Goal: Task Accomplishment & Management: Manage account settings

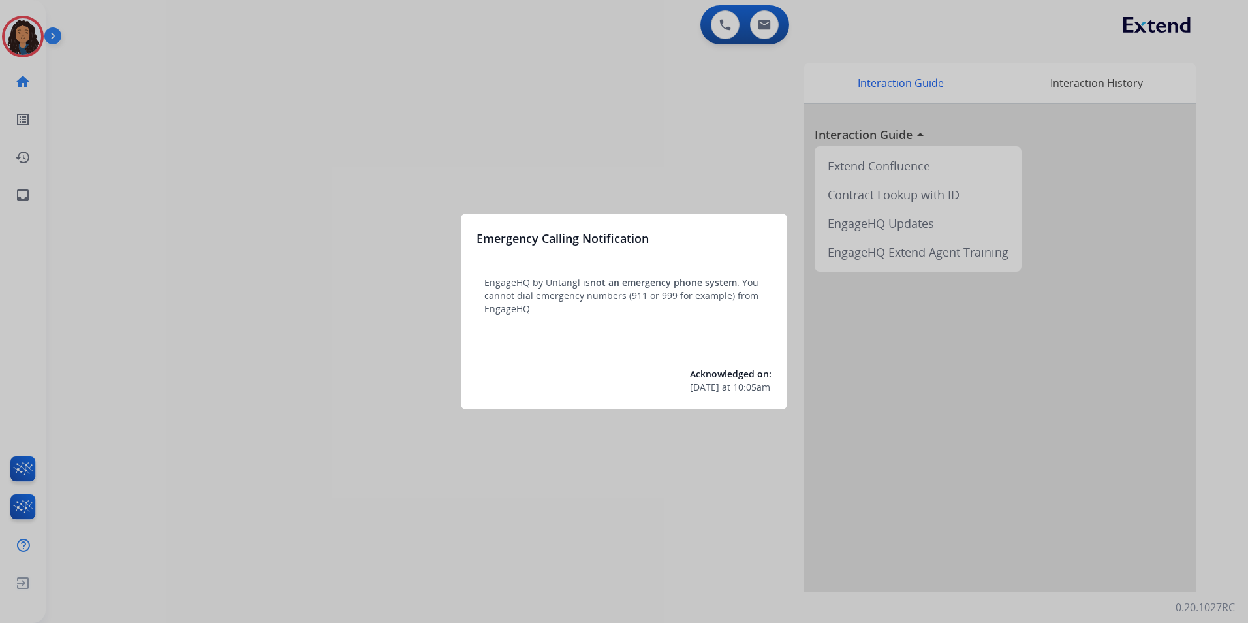
drag, startPoint x: 185, startPoint y: 197, endPoint x: 185, endPoint y: 188, distance: 8.5
click at [185, 188] on div at bounding box center [624, 311] width 1248 height 623
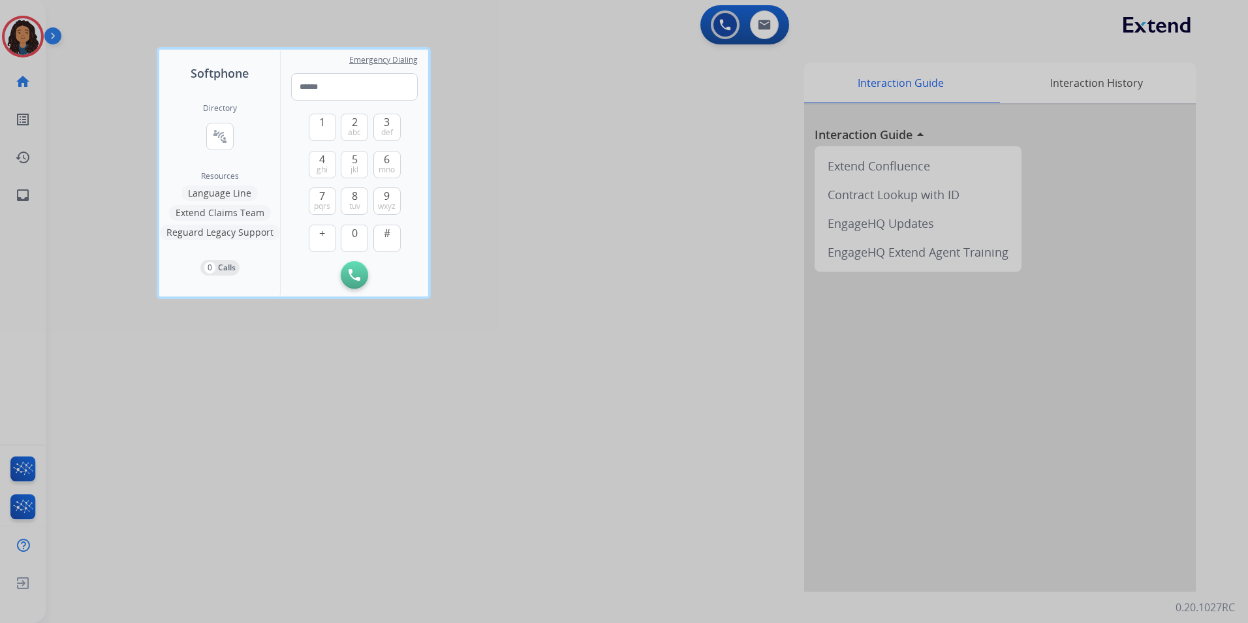
click at [63, 123] on div at bounding box center [624, 311] width 1248 height 623
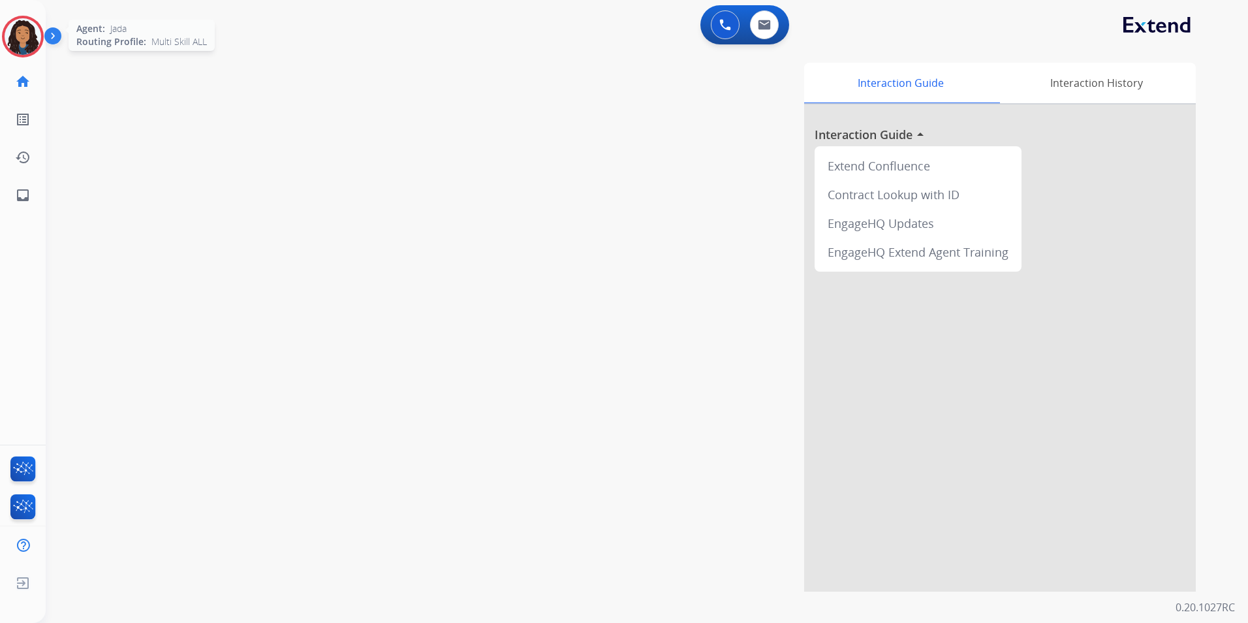
click at [16, 42] on img at bounding box center [23, 36] width 37 height 37
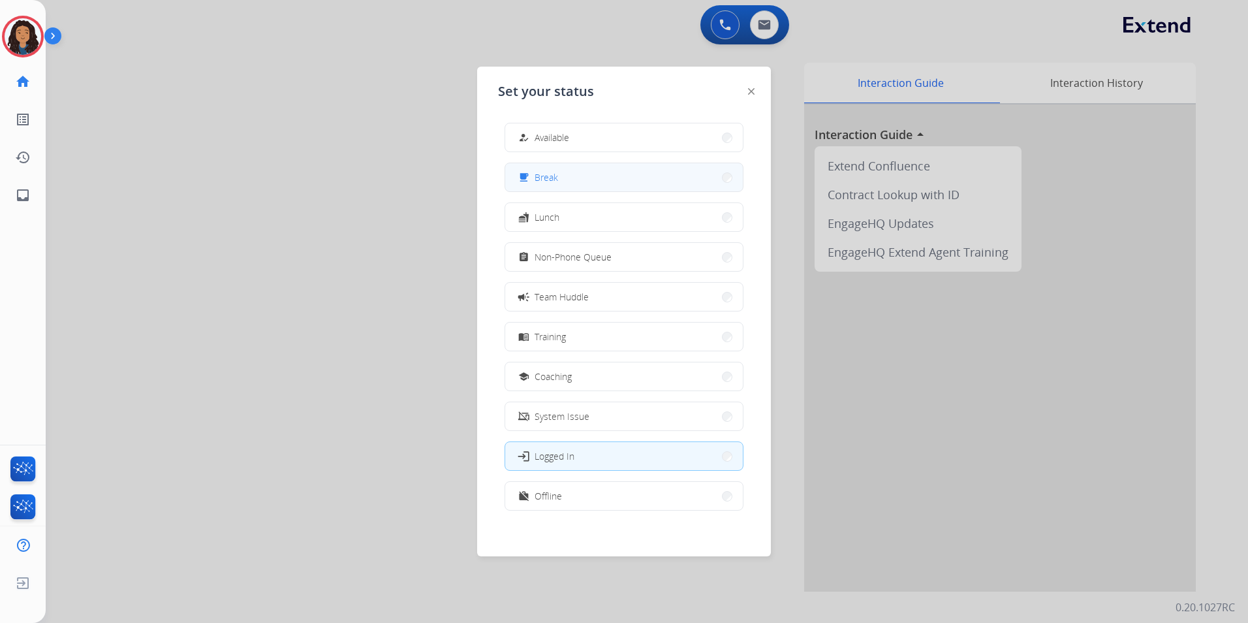
click at [580, 183] on button "free_breakfast Break" at bounding box center [624, 177] width 238 height 28
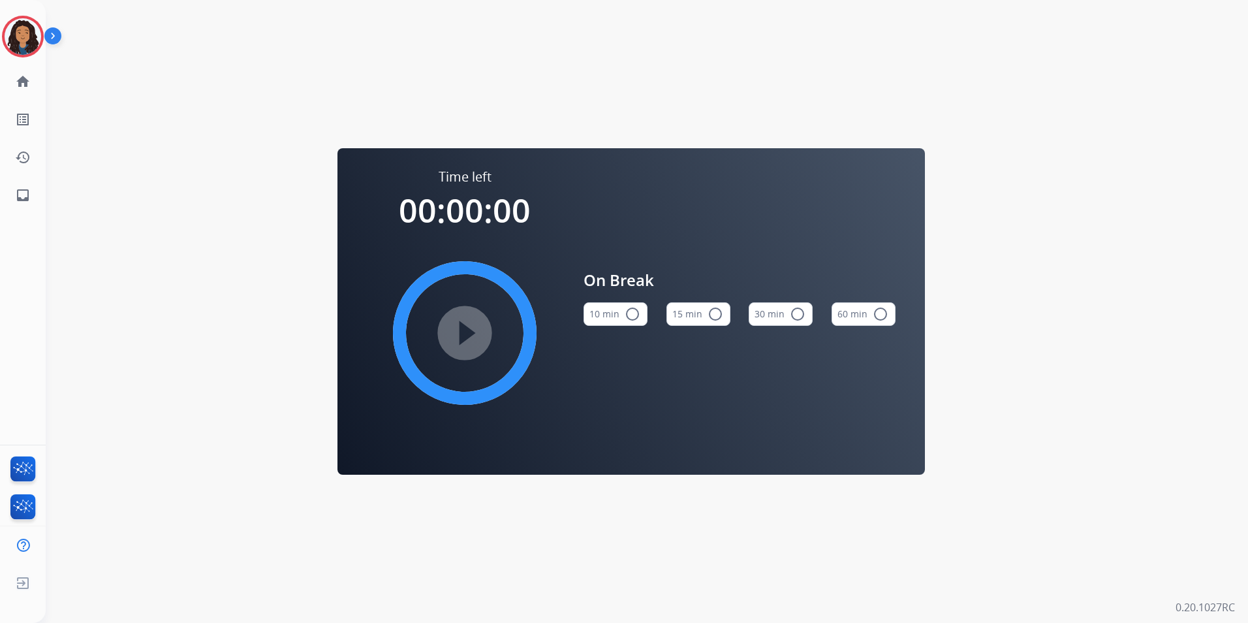
click at [676, 317] on button "15 min radio_button_unchecked" at bounding box center [699, 314] width 64 height 24
click at [466, 327] on mat-icon "play_circle_filled" at bounding box center [465, 333] width 16 height 16
click at [26, 31] on img at bounding box center [23, 36] width 37 height 37
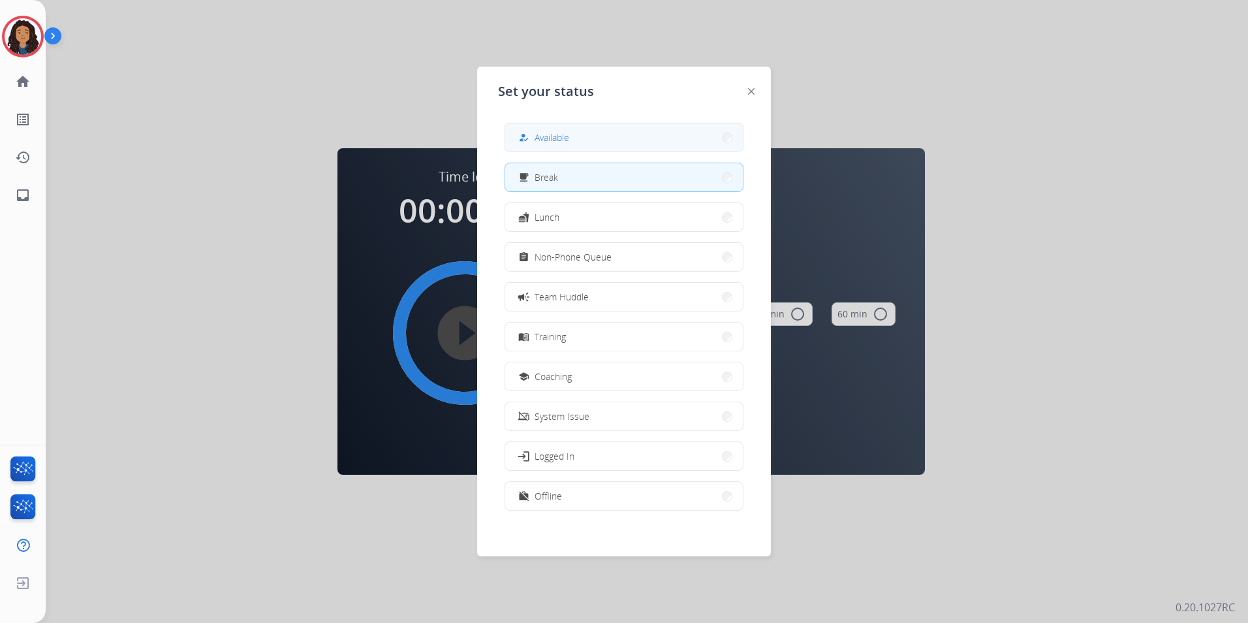
click at [602, 134] on button "how_to_reg Available" at bounding box center [624, 137] width 238 height 28
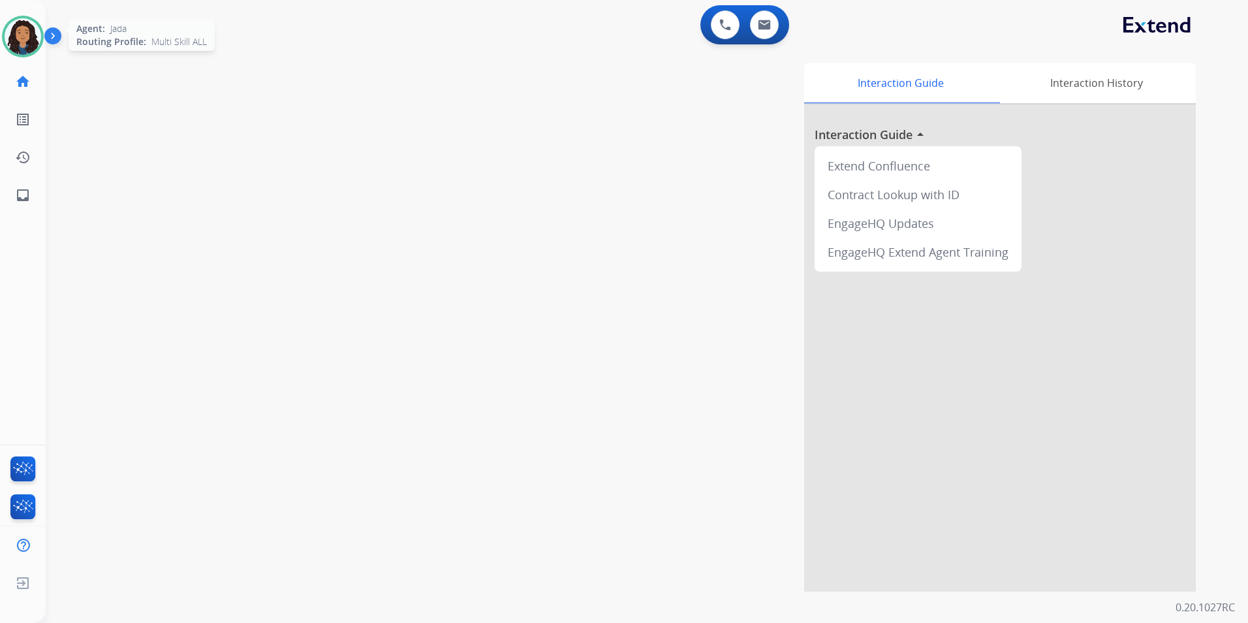
click at [4, 48] on div "Agent: [PERSON_NAME] Profile: Multi Skill ALL" at bounding box center [23, 37] width 42 height 42
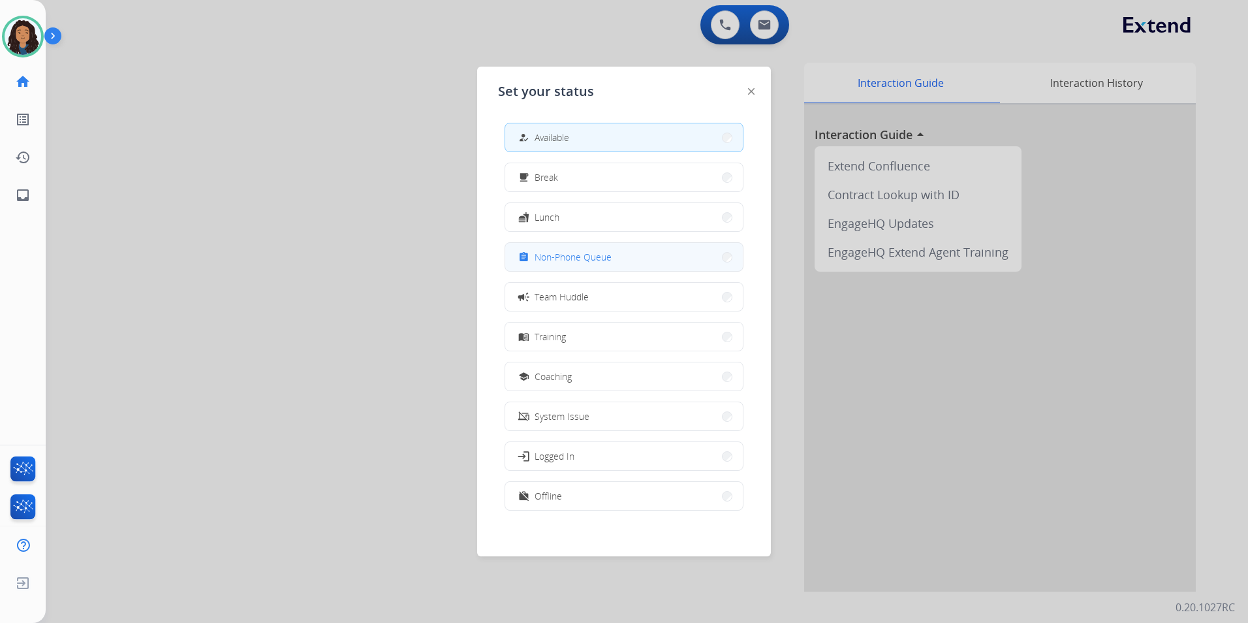
click at [622, 250] on button "assignment Non-Phone Queue" at bounding box center [624, 257] width 238 height 28
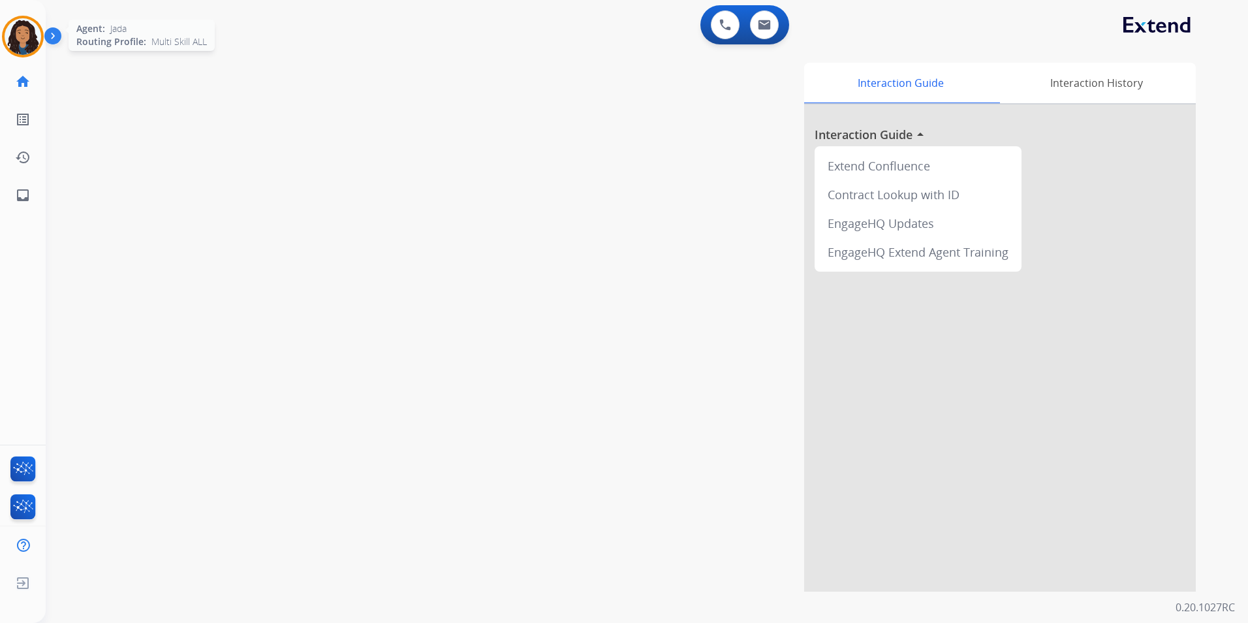
click at [36, 42] on img at bounding box center [23, 36] width 37 height 37
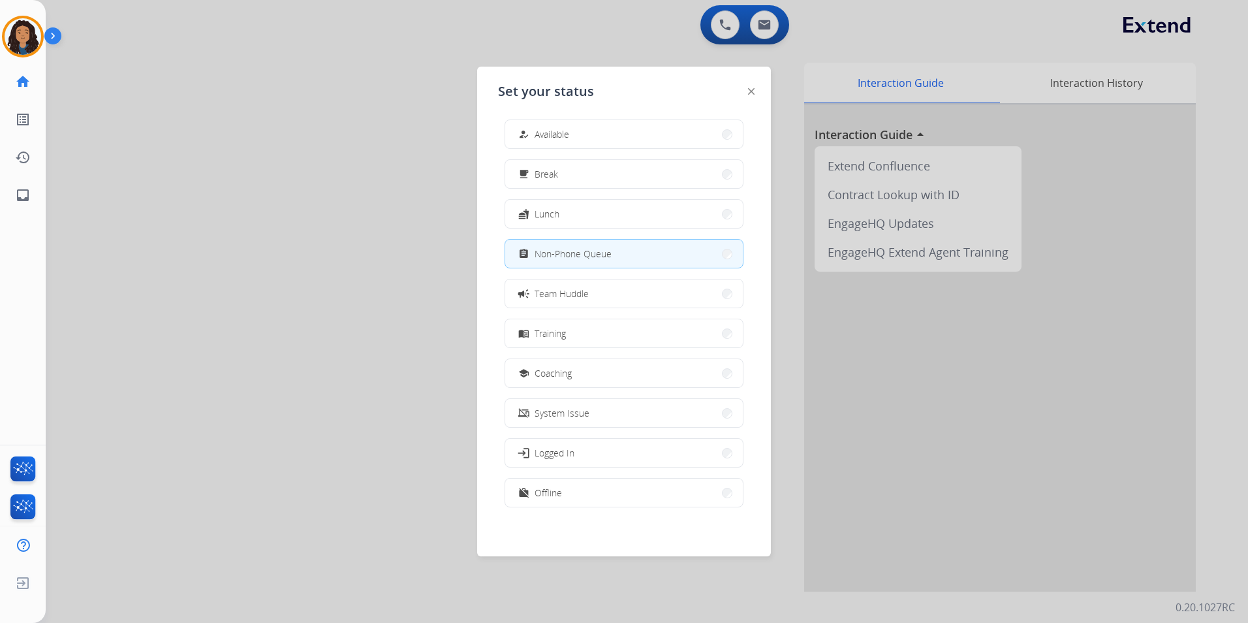
scroll to position [4, 0]
click at [584, 178] on button "free_breakfast Break" at bounding box center [624, 173] width 238 height 28
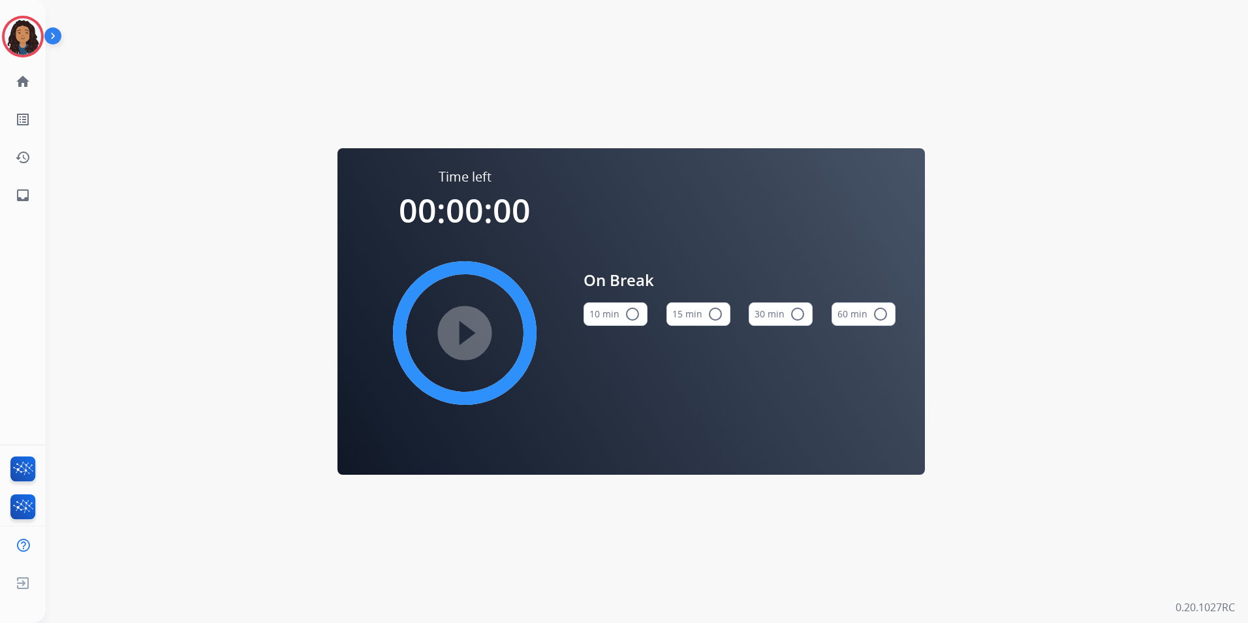
click at [722, 318] on button "15 min radio_button_unchecked" at bounding box center [699, 314] width 64 height 24
click at [473, 340] on mat-icon "play_circle_filled" at bounding box center [465, 333] width 16 height 16
click at [697, 39] on div "Time left 00:15:00 pause_circle_filled On Break 10 min radio_button_unchecked 1…" at bounding box center [631, 311] width 1171 height 623
click at [24, 35] on img at bounding box center [23, 36] width 37 height 37
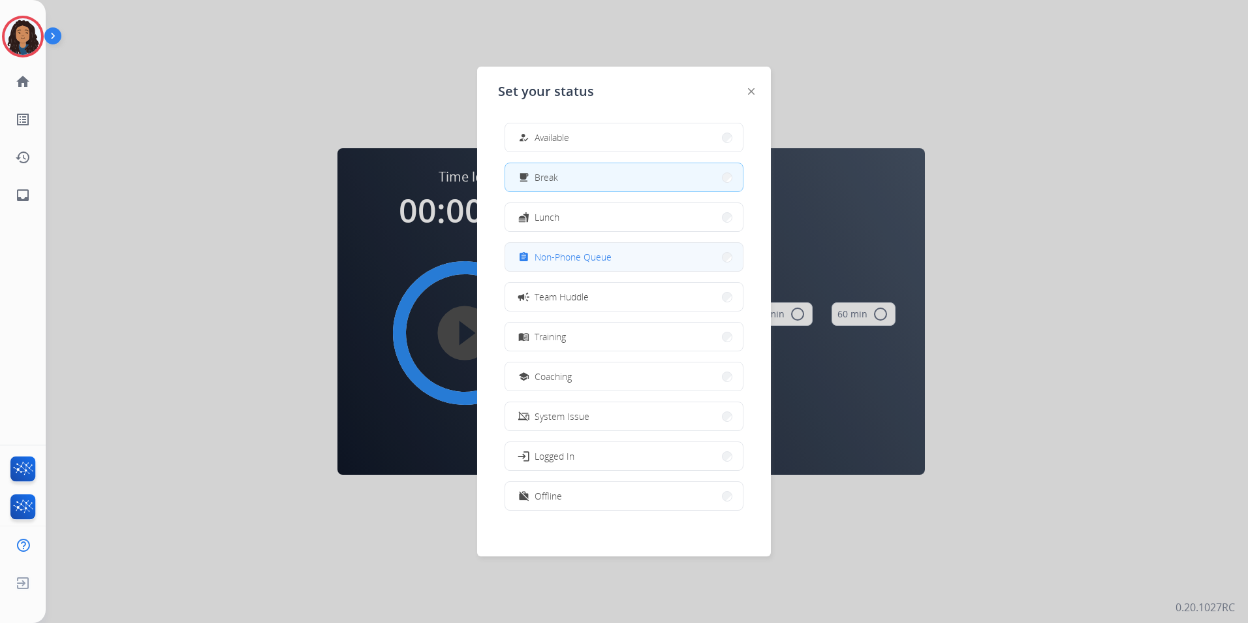
click at [624, 256] on button "assignment Non-Phone Queue" at bounding box center [624, 257] width 238 height 28
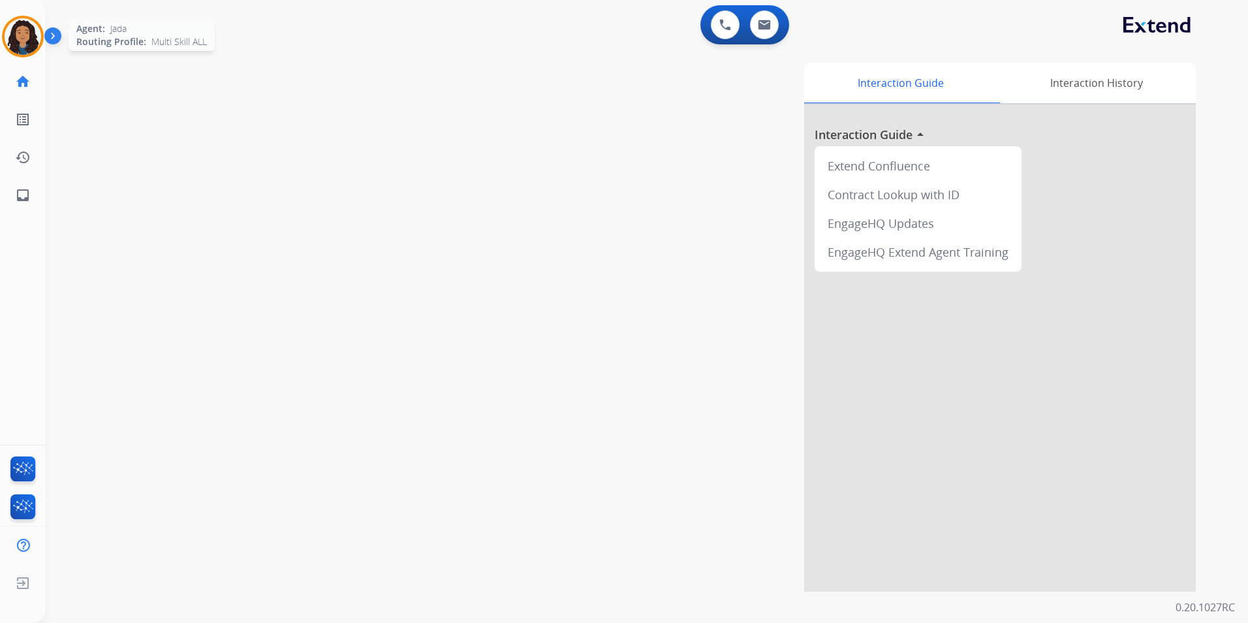
click at [22, 20] on img at bounding box center [23, 36] width 37 height 37
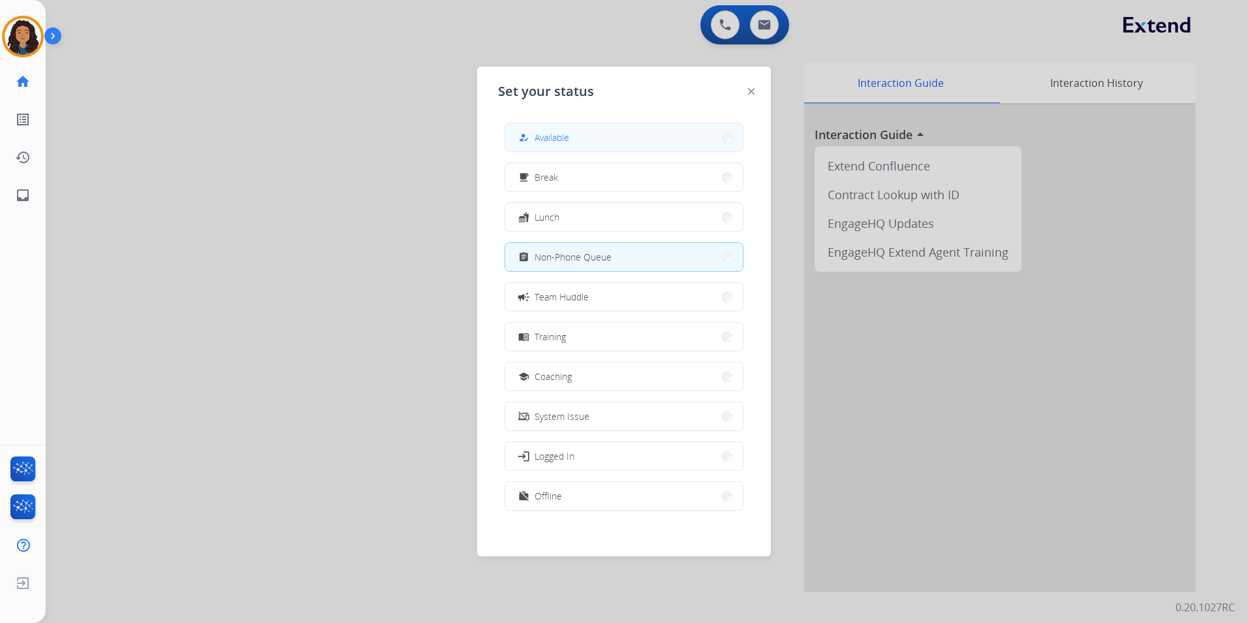
click at [659, 148] on button "how_to_reg Available" at bounding box center [624, 137] width 238 height 28
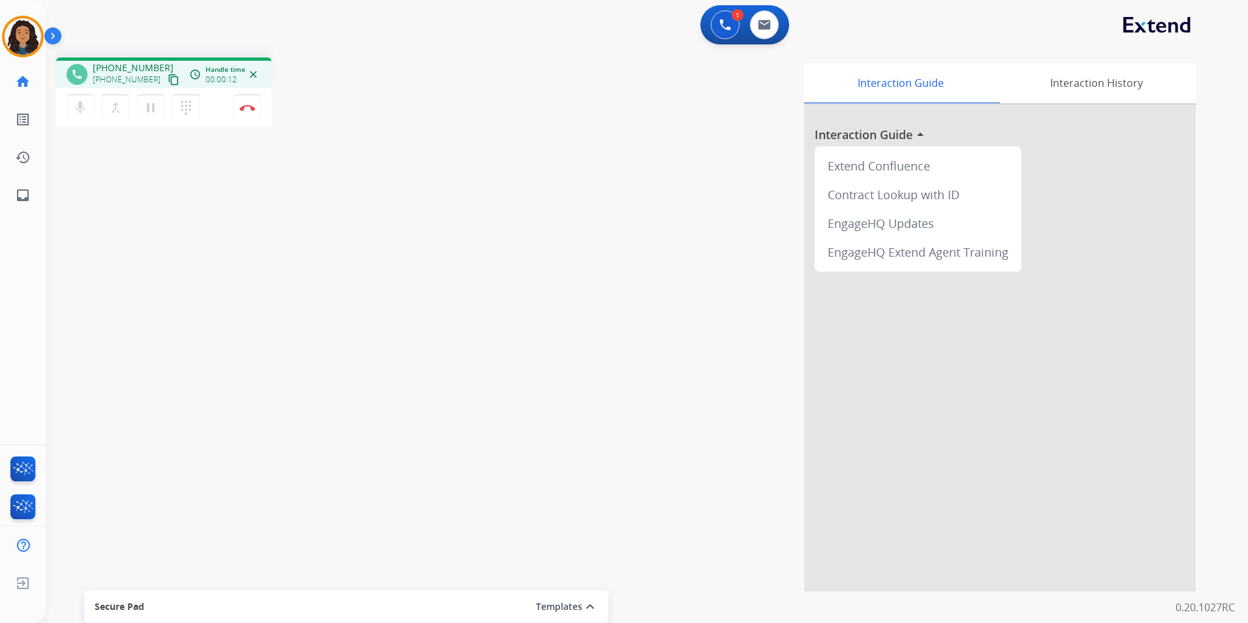
click at [168, 74] on mat-icon "content_copy" at bounding box center [174, 80] width 12 height 12
click at [245, 108] on img at bounding box center [248, 107] width 16 height 7
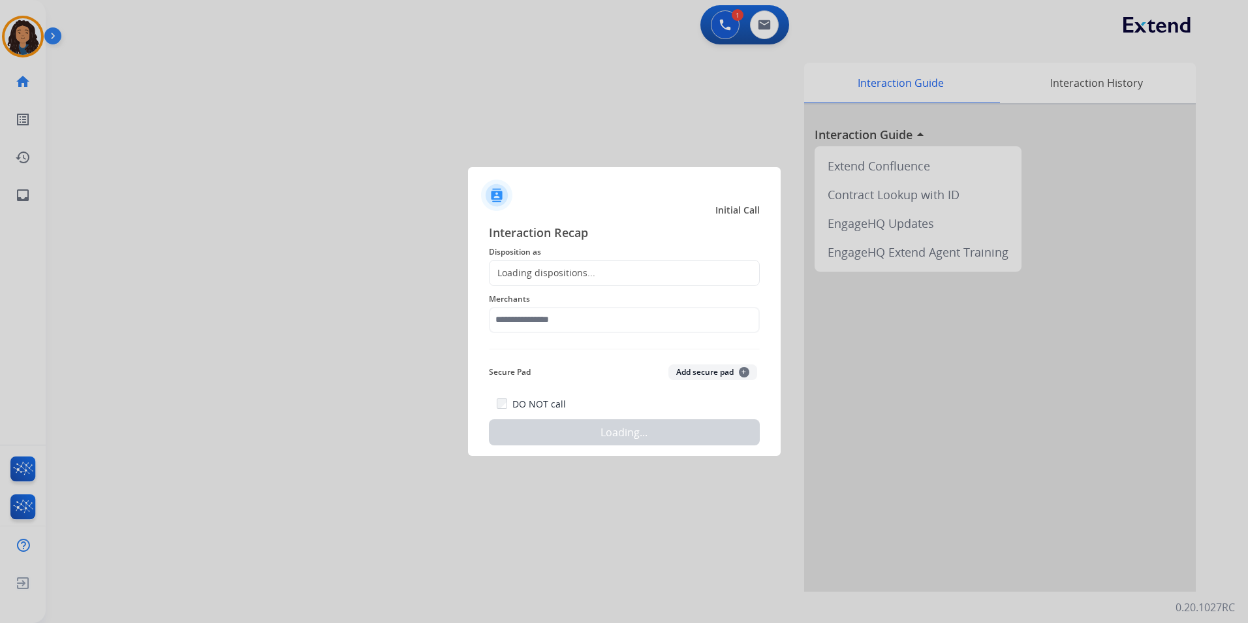
click at [612, 245] on div "Interaction Recap Disposition as Loading dispositions... Merchants Secure Pad A…" at bounding box center [624, 334] width 271 height 223
drag, startPoint x: 612, startPoint y: 245, endPoint x: 606, endPoint y: 280, distance: 35.9
click at [606, 287] on div "Merchants" at bounding box center [624, 312] width 271 height 52
click at [603, 268] on div "Loading dispositions..." at bounding box center [624, 273] width 271 height 26
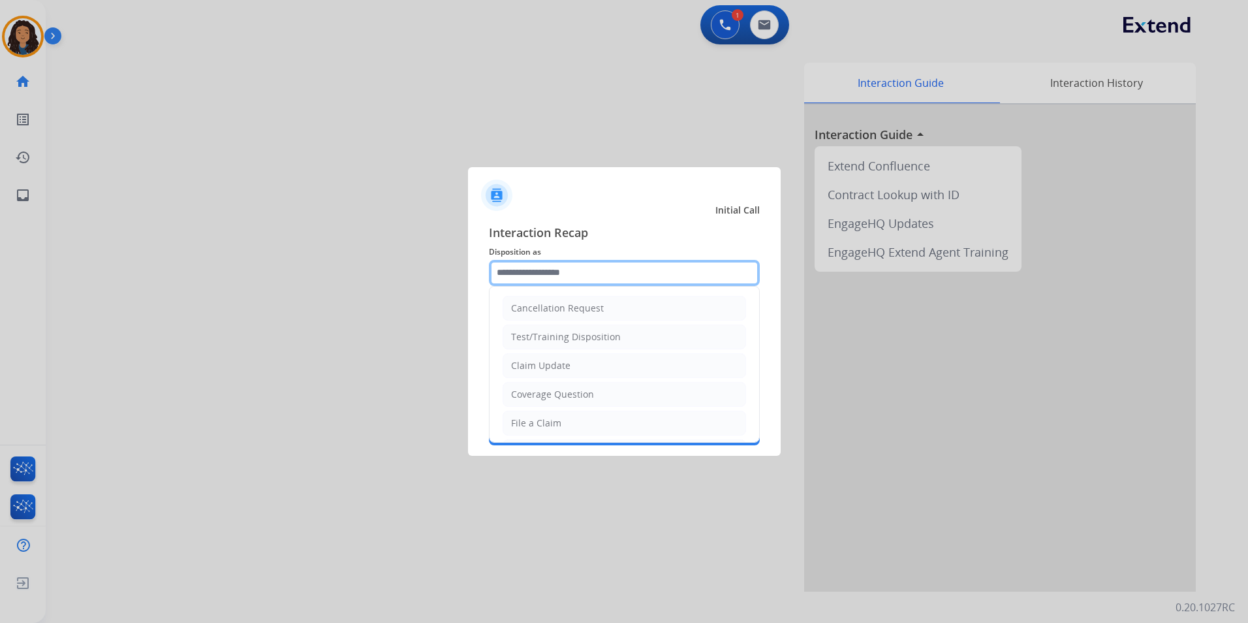
click at [618, 272] on input "text" at bounding box center [624, 273] width 271 height 26
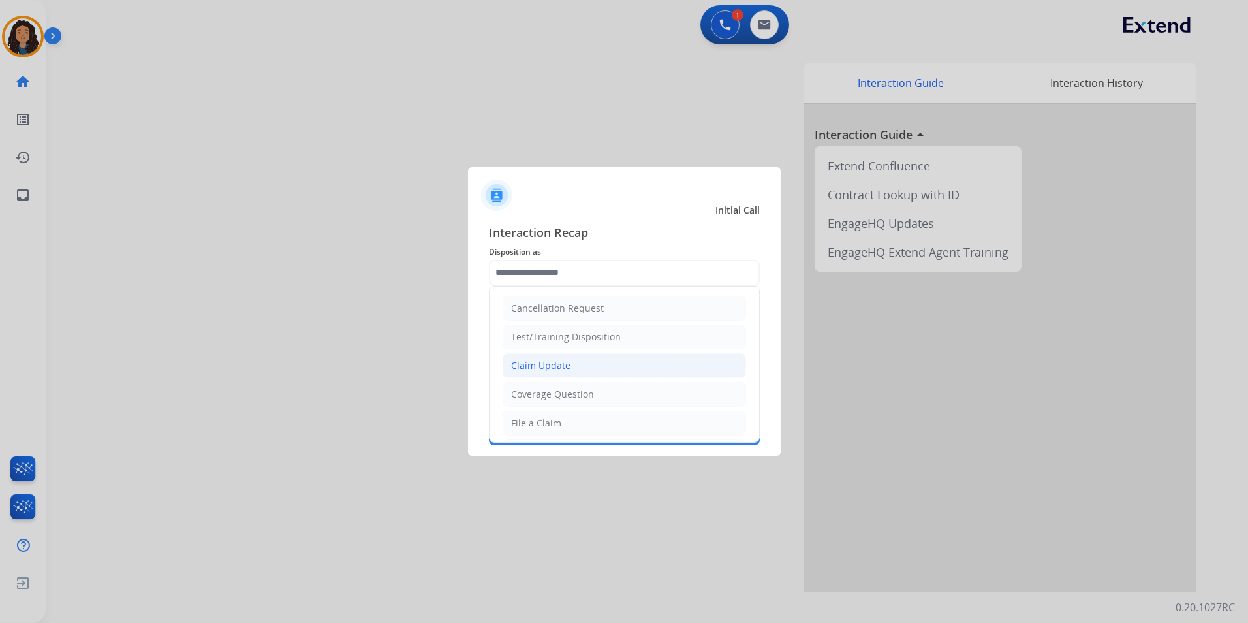
click at [614, 360] on li "Claim Update" at bounding box center [625, 365] width 244 height 25
type input "**********"
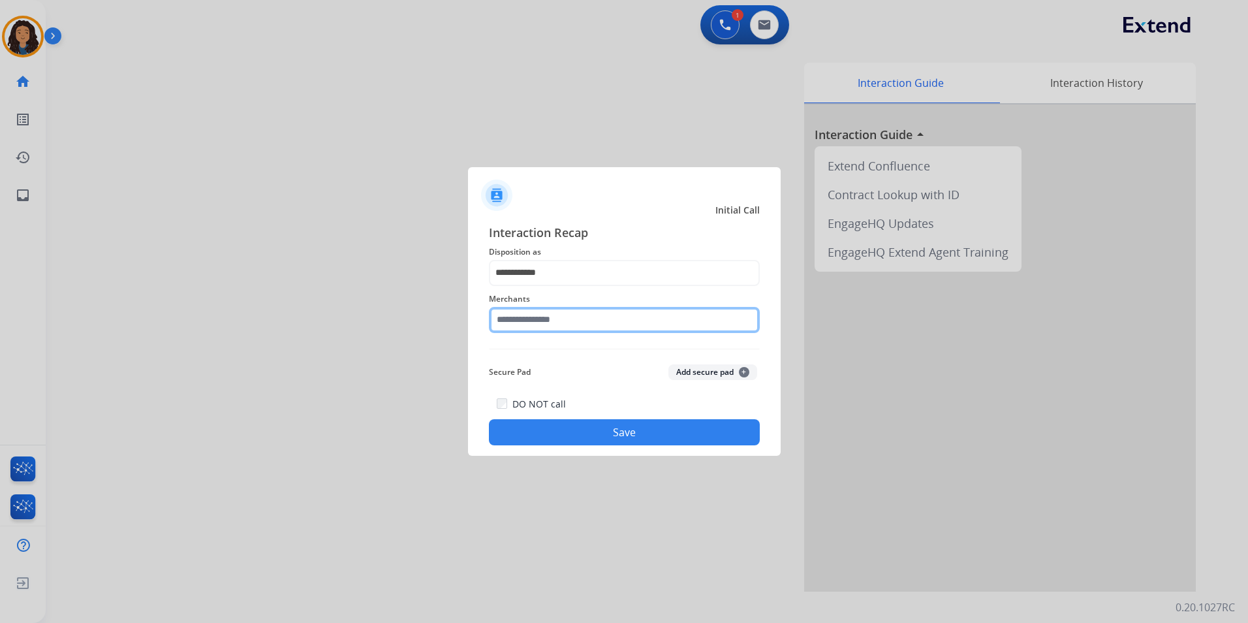
click at [629, 307] on input "text" at bounding box center [624, 320] width 271 height 26
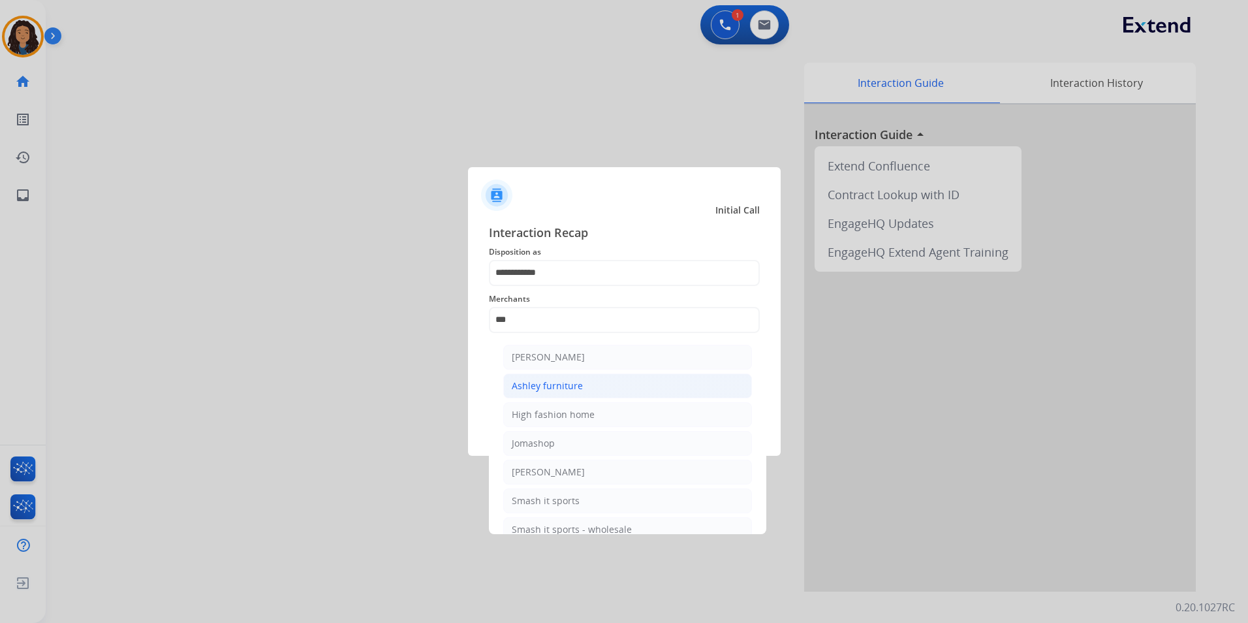
click at [590, 387] on li "Ashley furniture" at bounding box center [627, 385] width 249 height 25
type input "**********"
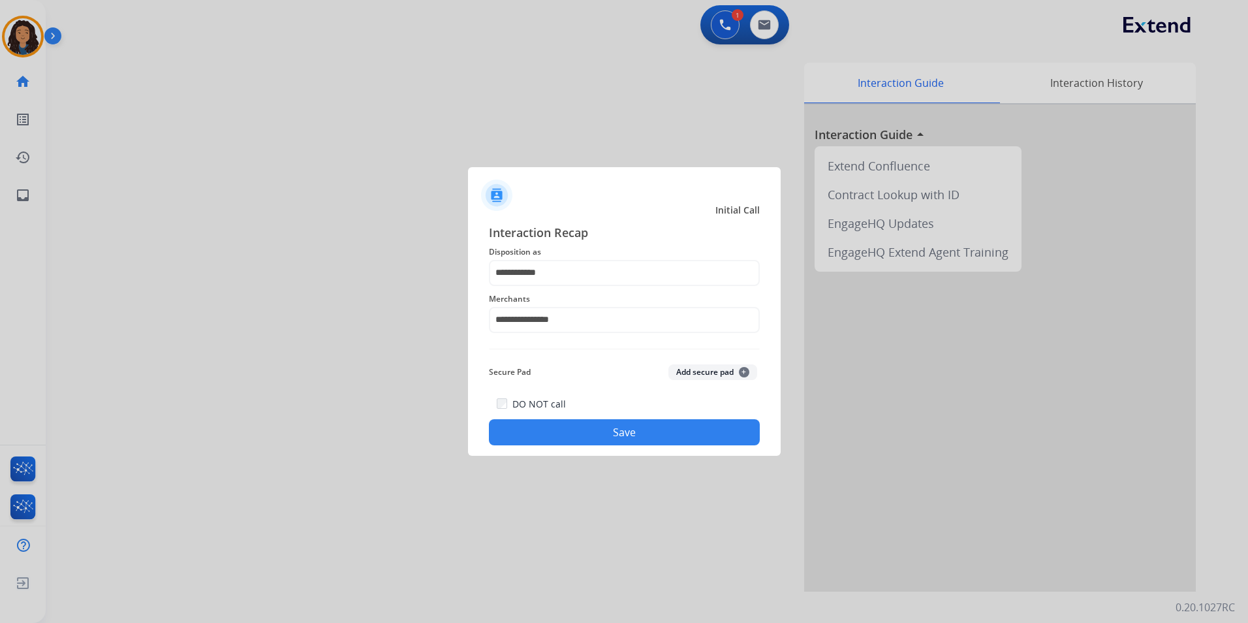
click at [586, 430] on button "Save" at bounding box center [624, 432] width 271 height 26
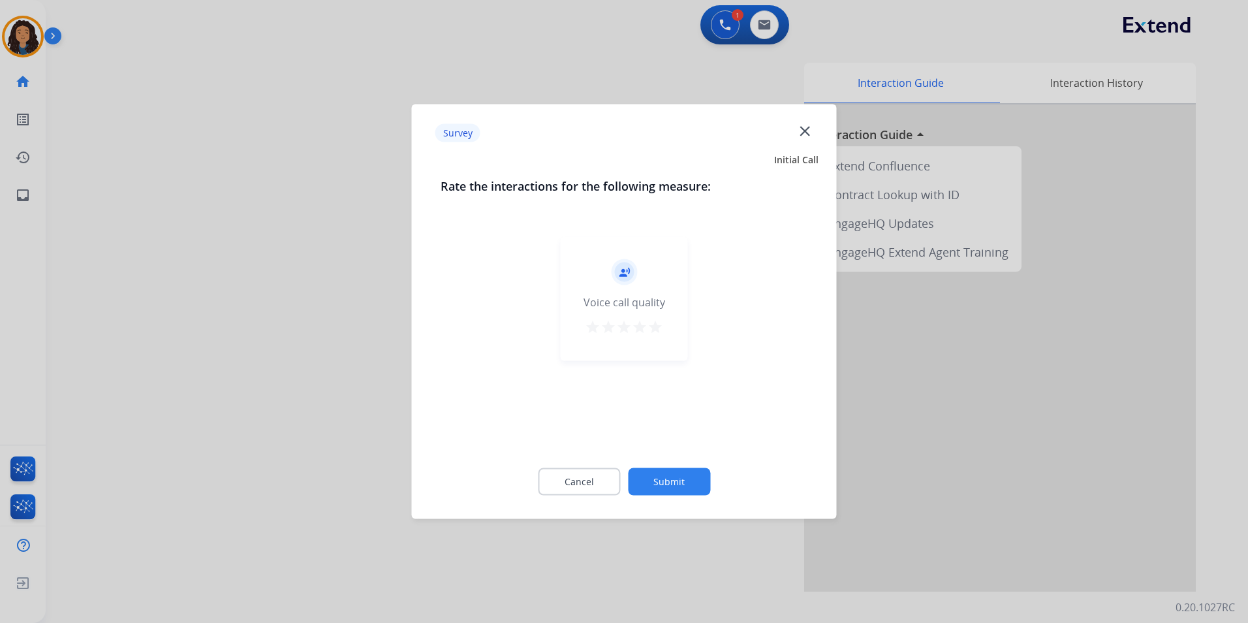
click at [651, 334] on mat-icon "star" at bounding box center [656, 327] width 16 height 16
click at [665, 482] on button "Submit" at bounding box center [669, 481] width 82 height 27
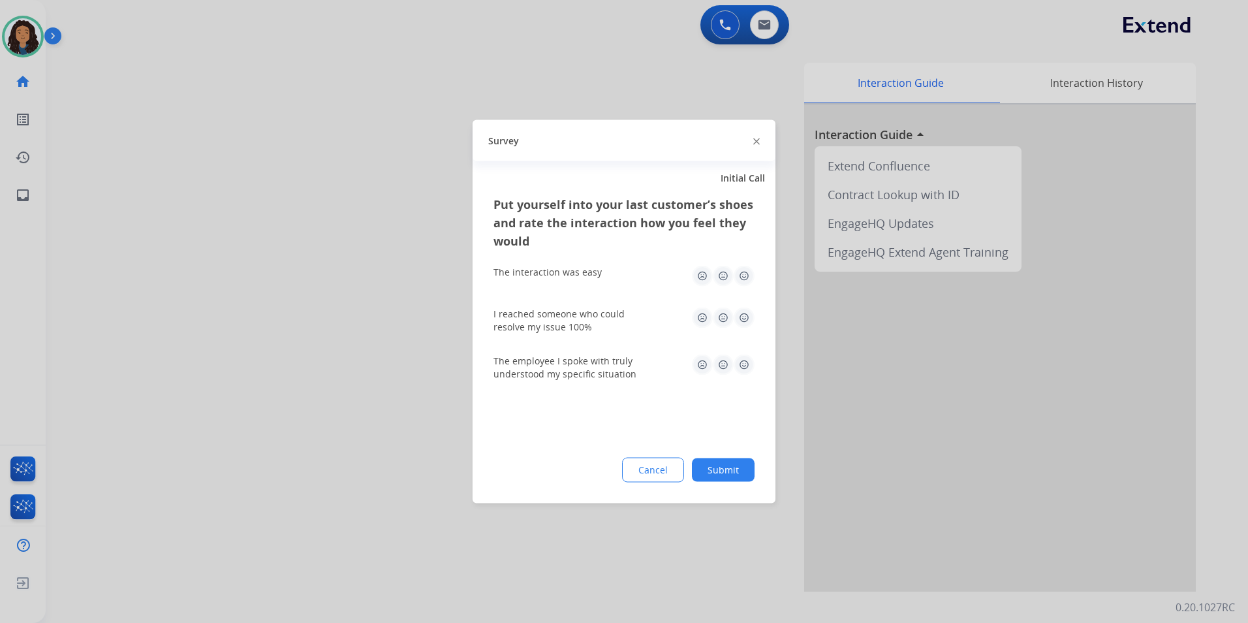
click at [257, 336] on div at bounding box center [624, 311] width 1248 height 623
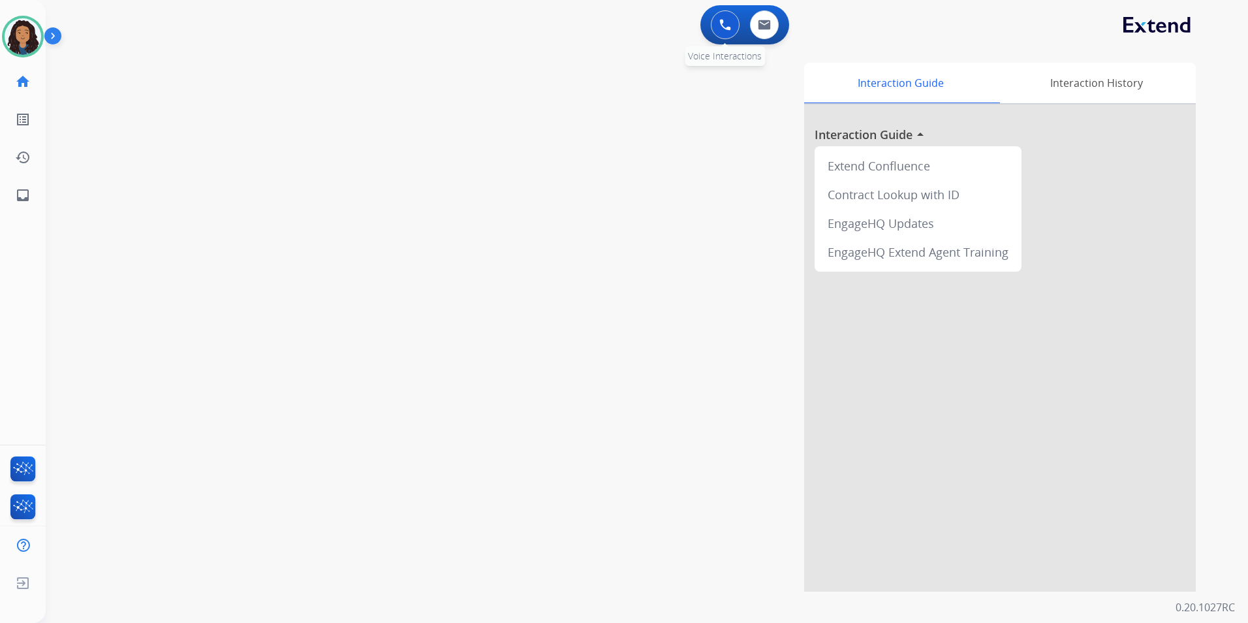
click at [738, 26] on button at bounding box center [725, 24] width 29 height 29
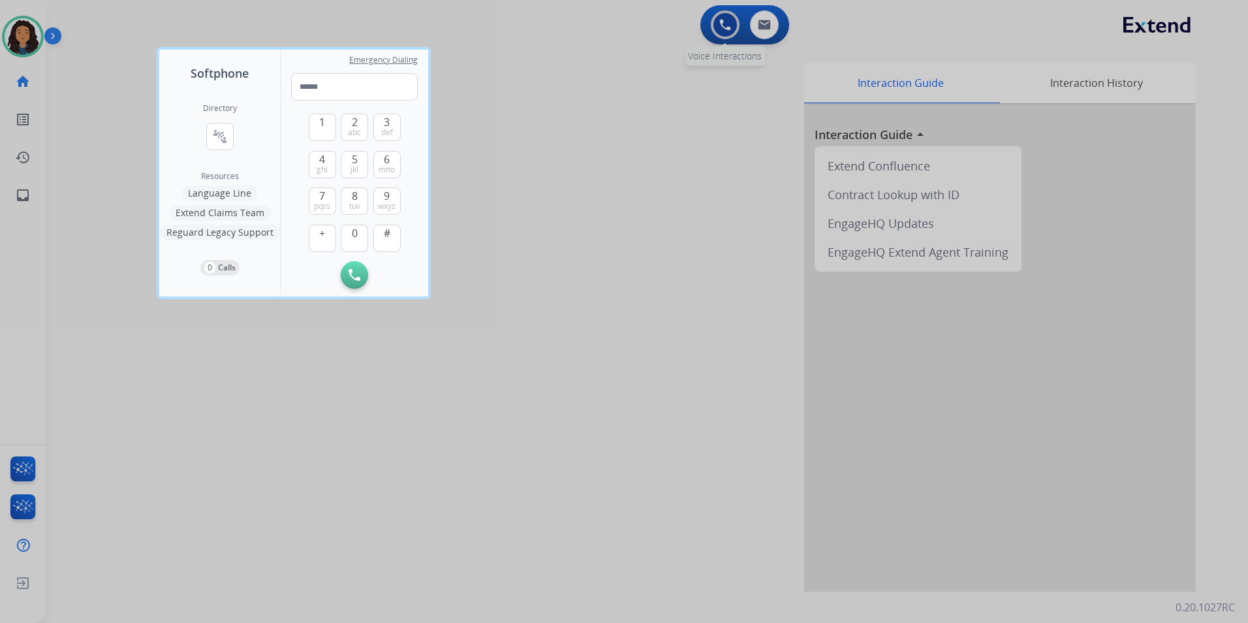
click at [733, 25] on div at bounding box center [624, 311] width 1248 height 623
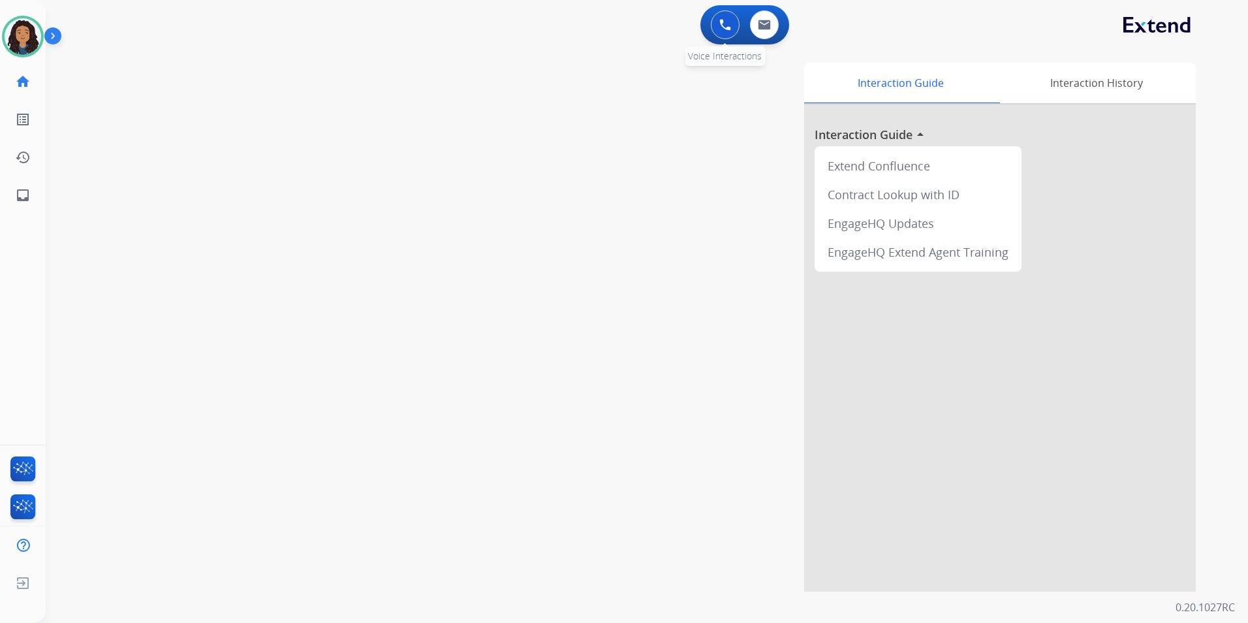
click at [733, 25] on button at bounding box center [725, 24] width 29 height 29
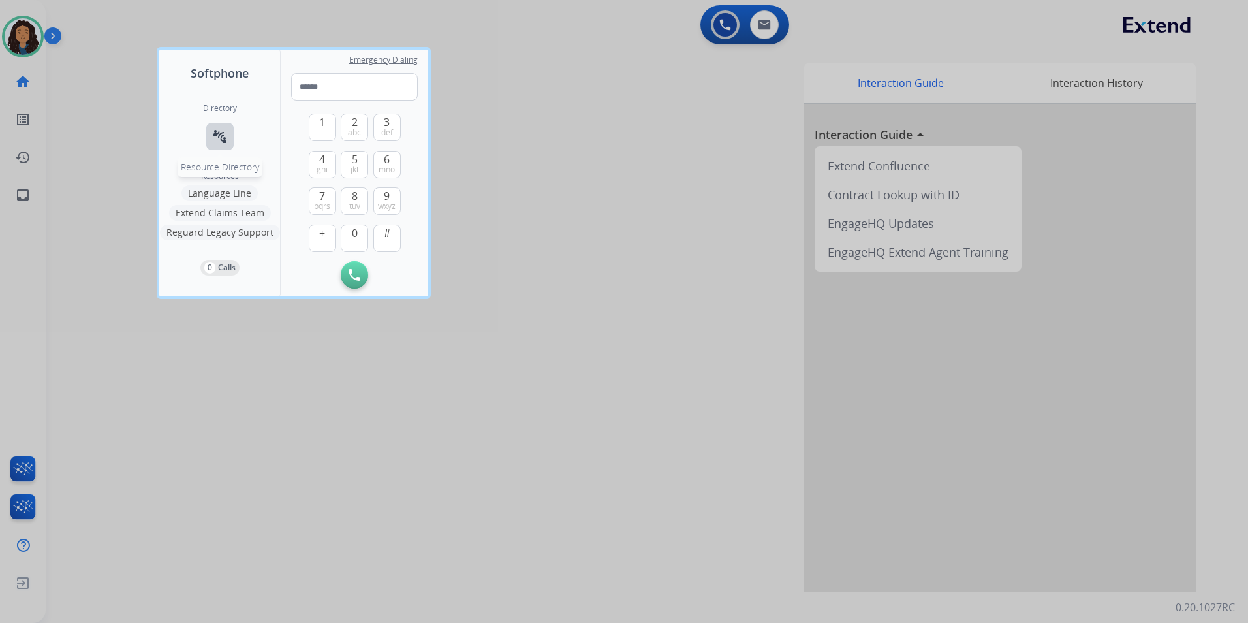
click at [212, 140] on mat-icon "connect_without_contact" at bounding box center [220, 137] width 16 height 16
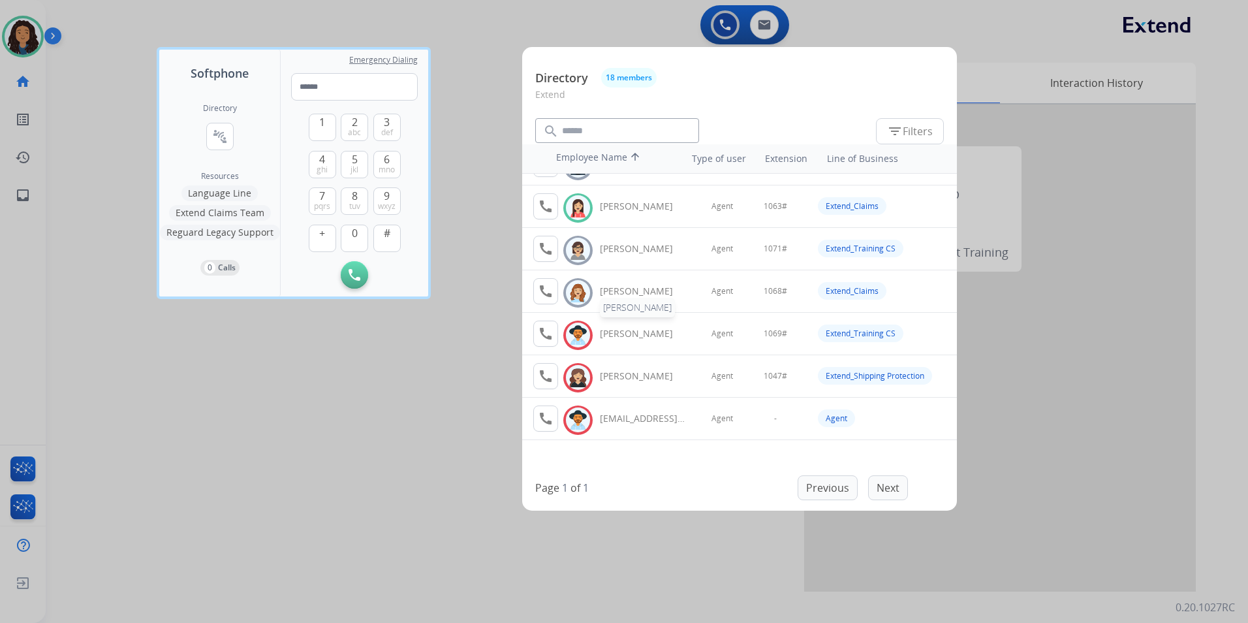
scroll to position [367, 0]
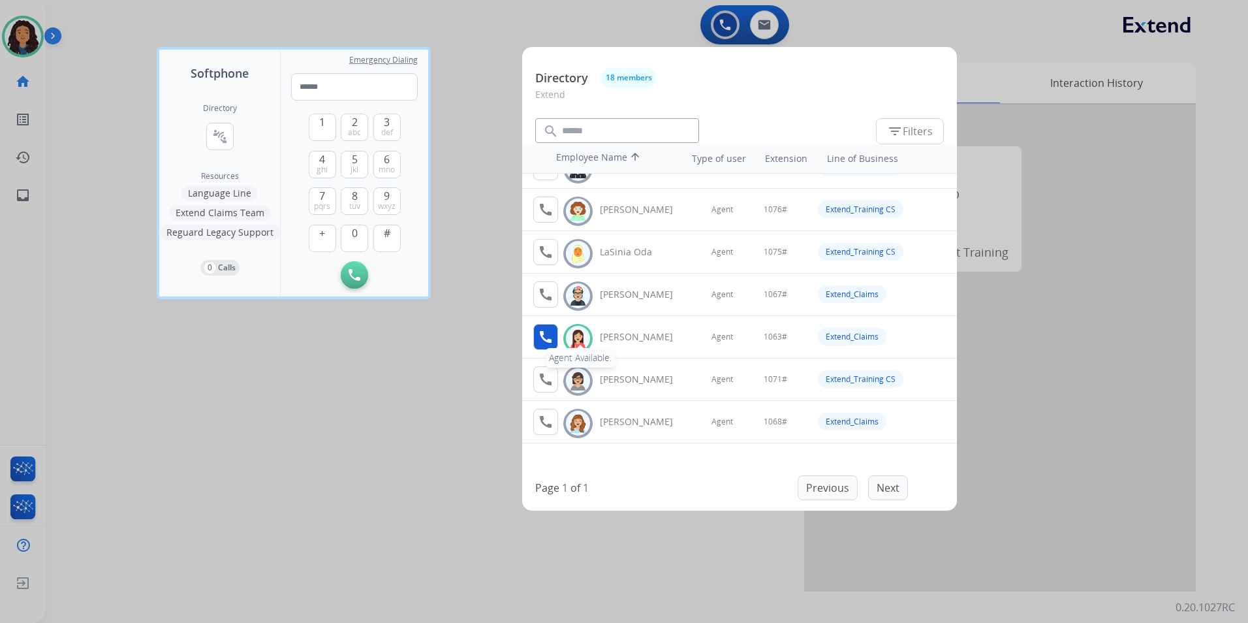
click at [545, 338] on mat-icon "call" at bounding box center [546, 337] width 16 height 16
click at [366, 364] on div at bounding box center [624, 311] width 1248 height 623
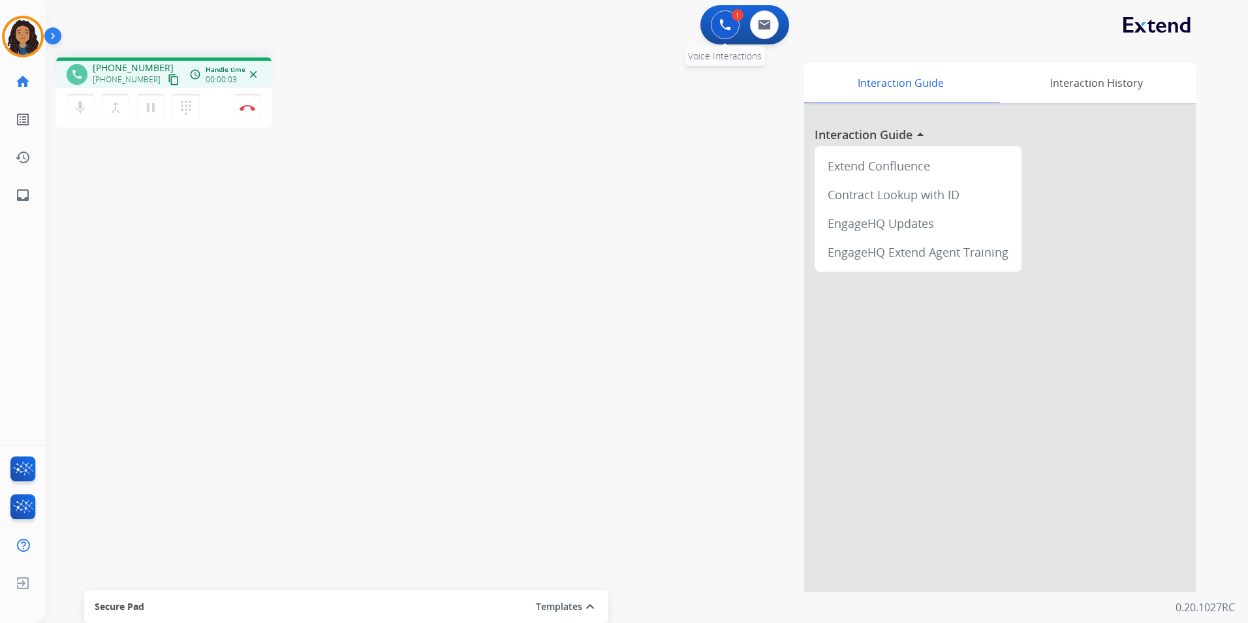
click at [720, 24] on img at bounding box center [725, 25] width 12 height 12
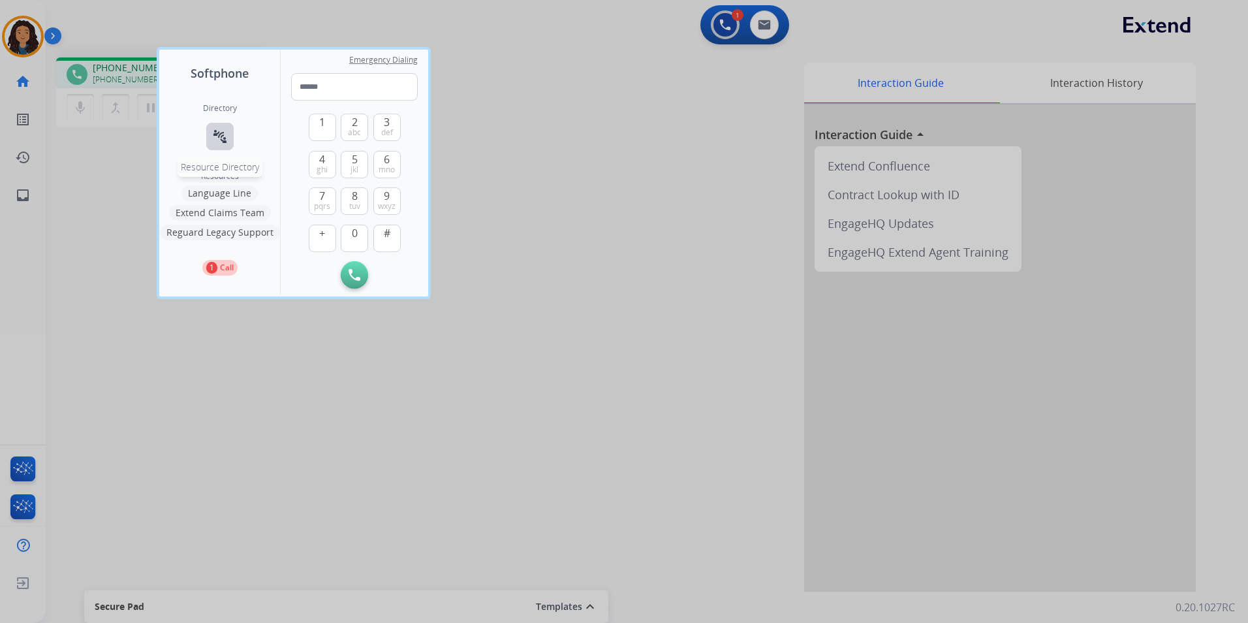
click at [213, 134] on mat-icon "connect_without_contact" at bounding box center [220, 137] width 16 height 16
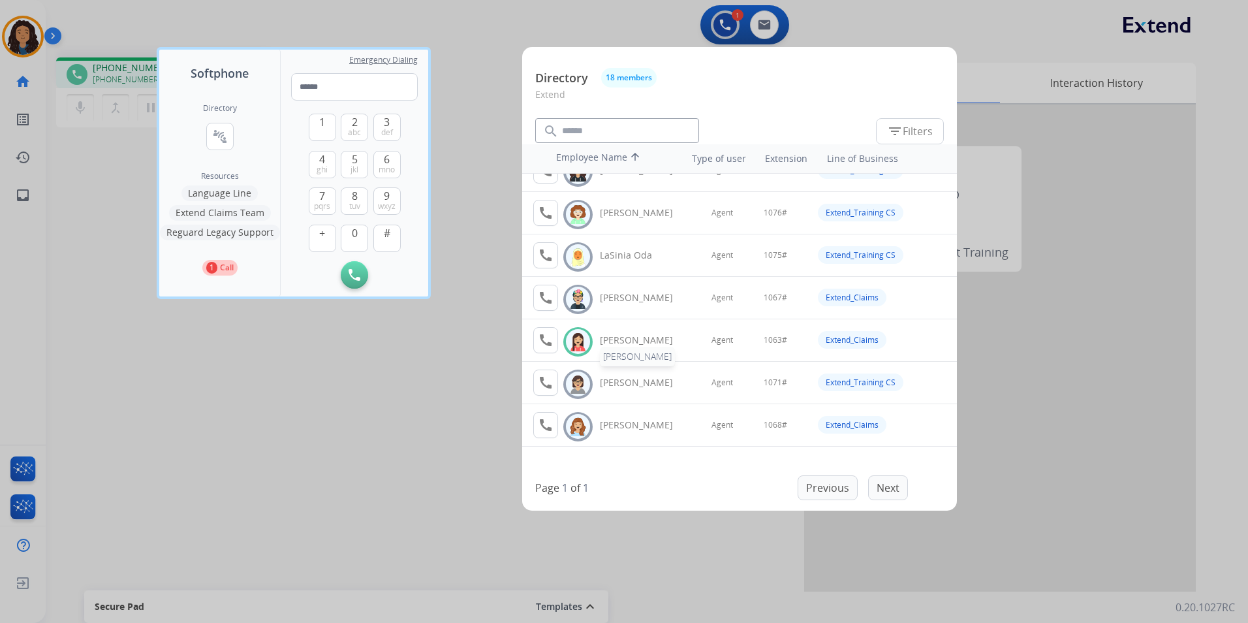
scroll to position [326, 0]
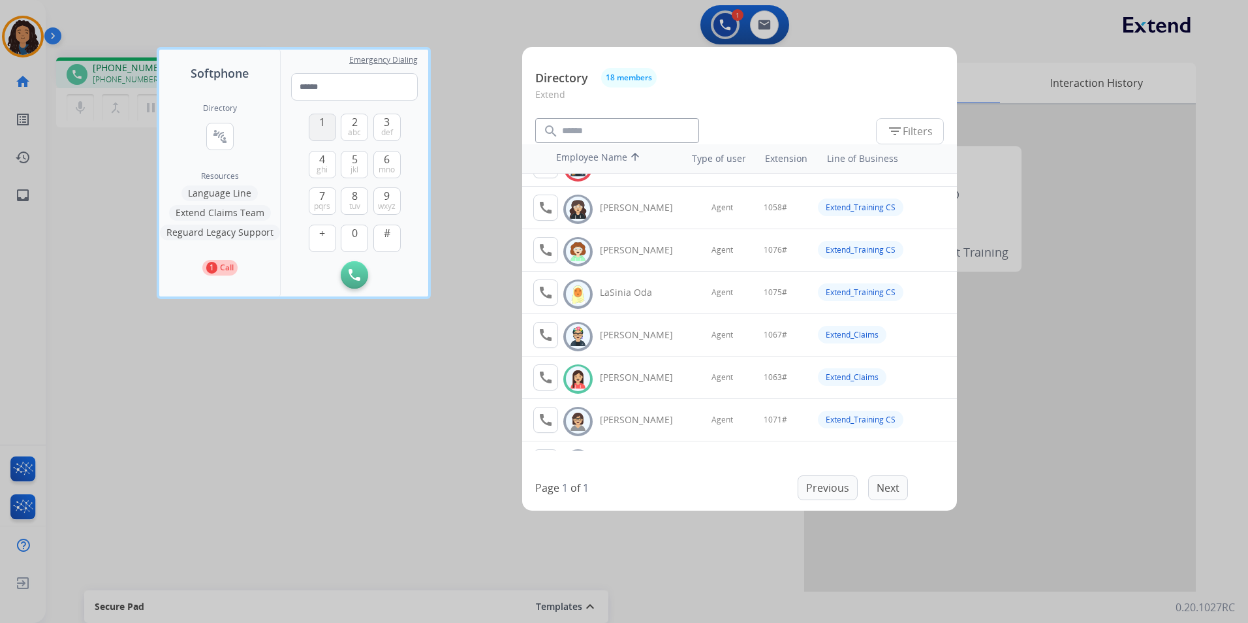
click at [326, 123] on button "1" at bounding box center [322, 127] width 27 height 27
click at [354, 228] on span "0" at bounding box center [355, 233] width 6 height 16
click at [387, 159] on span "6" at bounding box center [387, 159] width 6 height 16
click at [385, 125] on span "3" at bounding box center [387, 122] width 6 height 16
click at [391, 234] on button "#" at bounding box center [386, 238] width 27 height 27
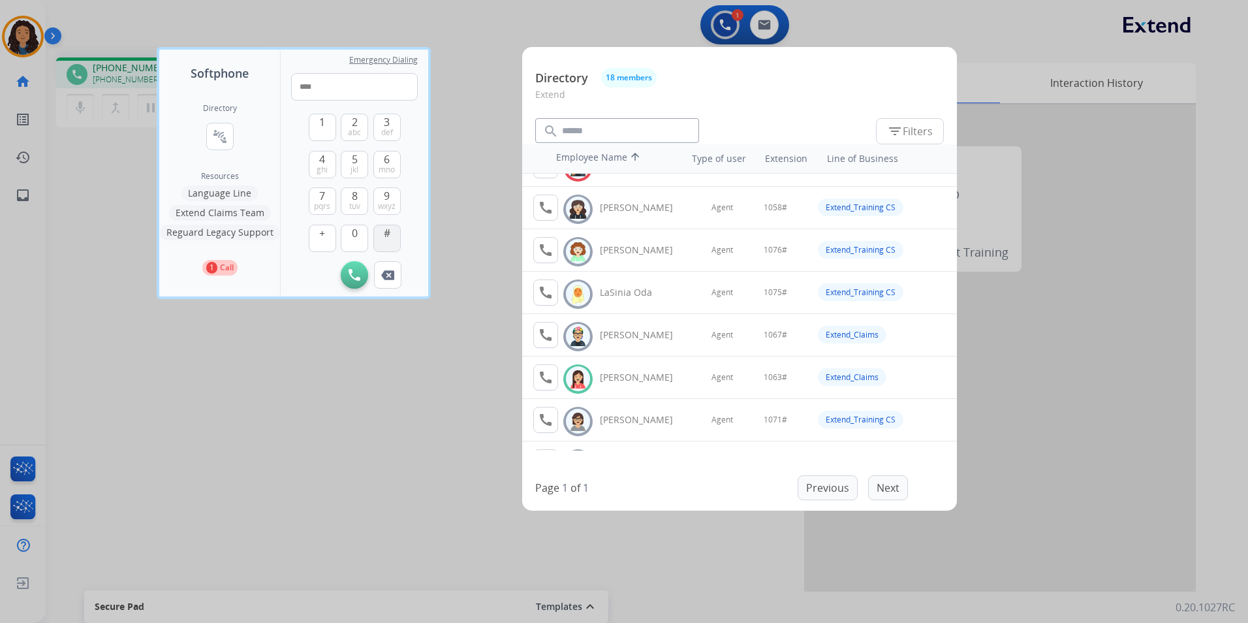
type input "*****"
click at [364, 392] on div at bounding box center [624, 311] width 1248 height 623
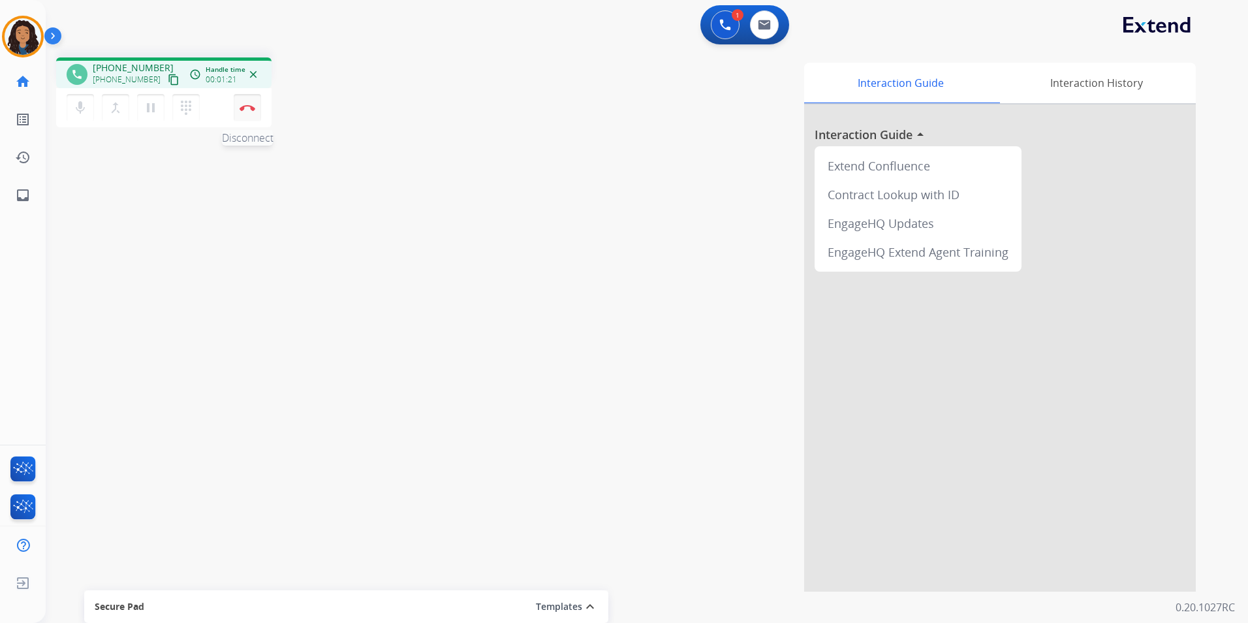
click at [245, 109] on img at bounding box center [248, 107] width 16 height 7
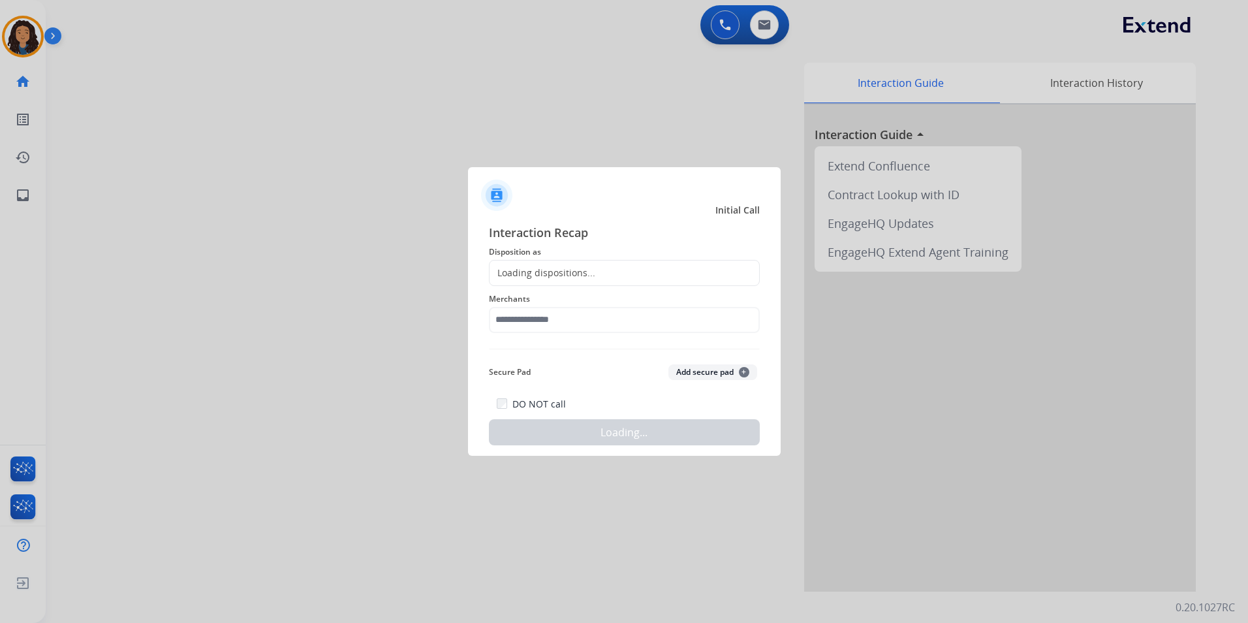
click at [626, 269] on div "Loading dispositions..." at bounding box center [624, 273] width 271 height 26
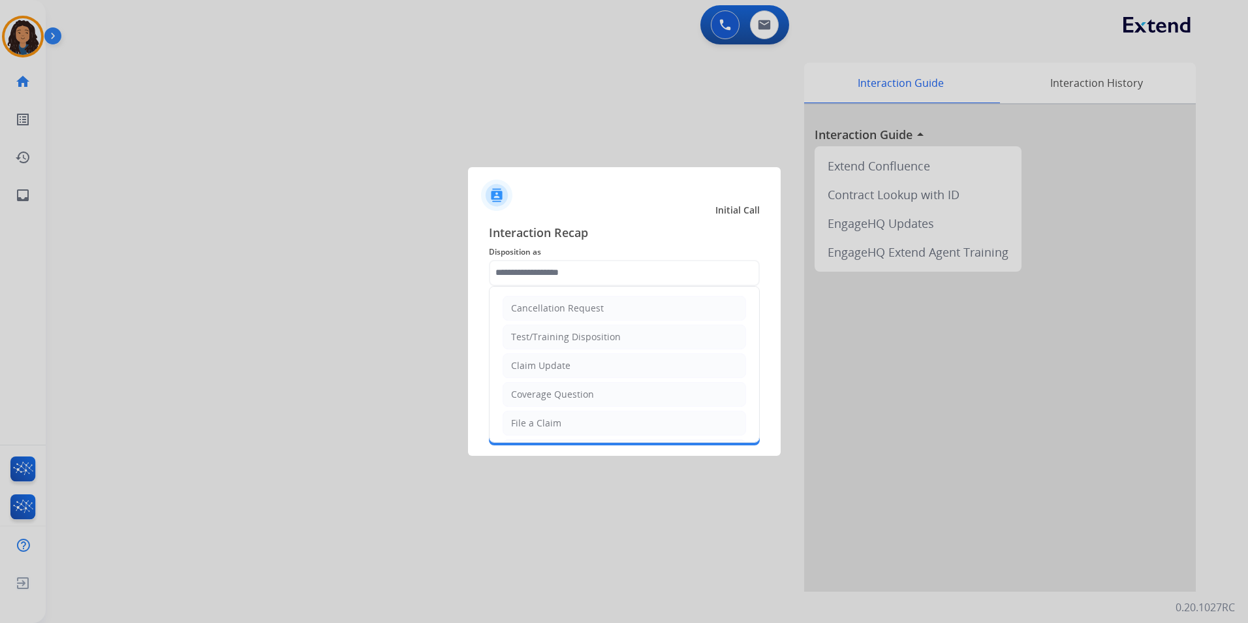
click at [576, 369] on li "Claim Update" at bounding box center [625, 365] width 244 height 25
type input "**********"
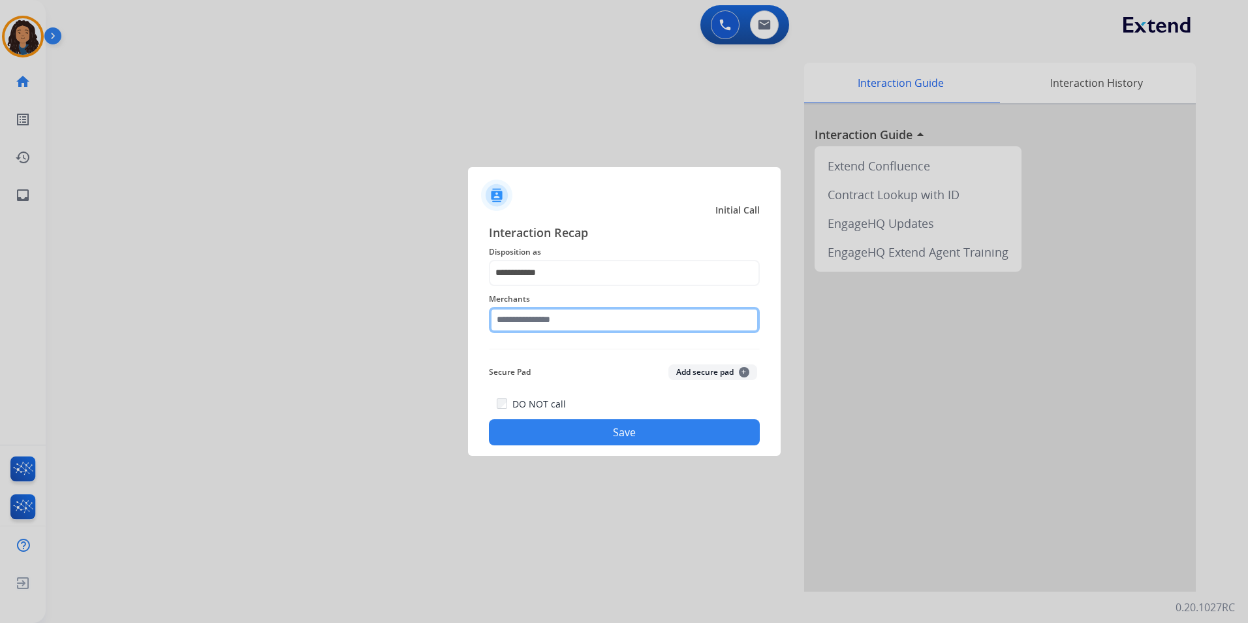
click at [558, 329] on input "text" at bounding box center [624, 320] width 271 height 26
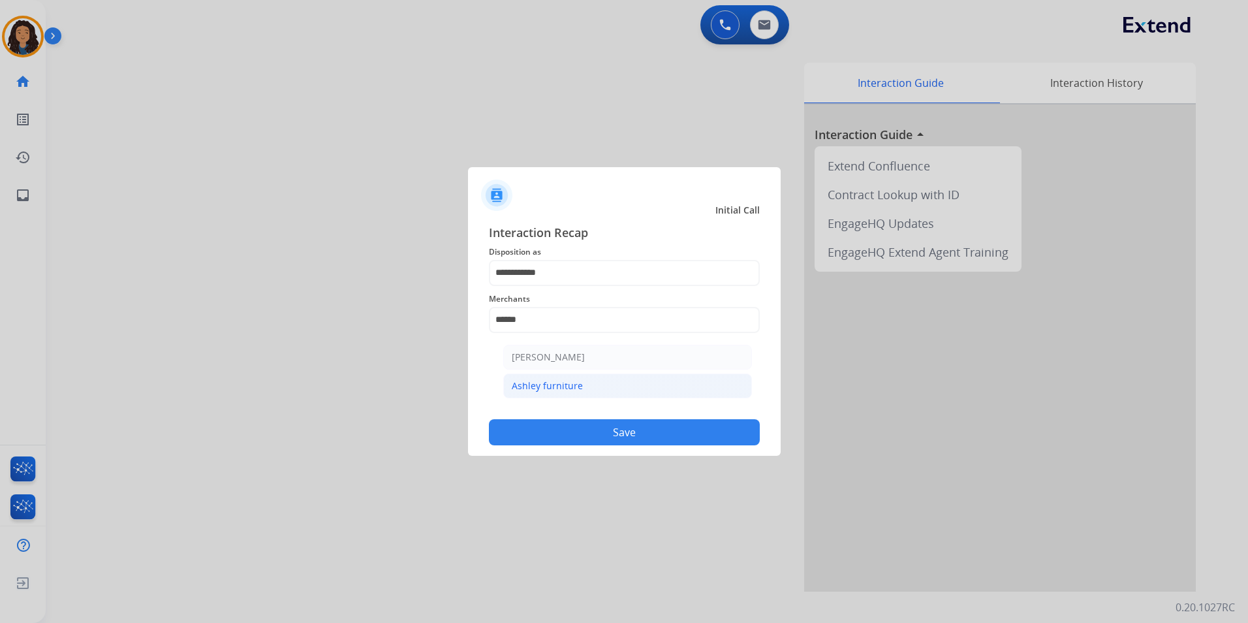
click at [669, 388] on li "Ashley furniture" at bounding box center [627, 385] width 249 height 25
type input "**********"
click at [615, 434] on button "Save" at bounding box center [624, 432] width 271 height 26
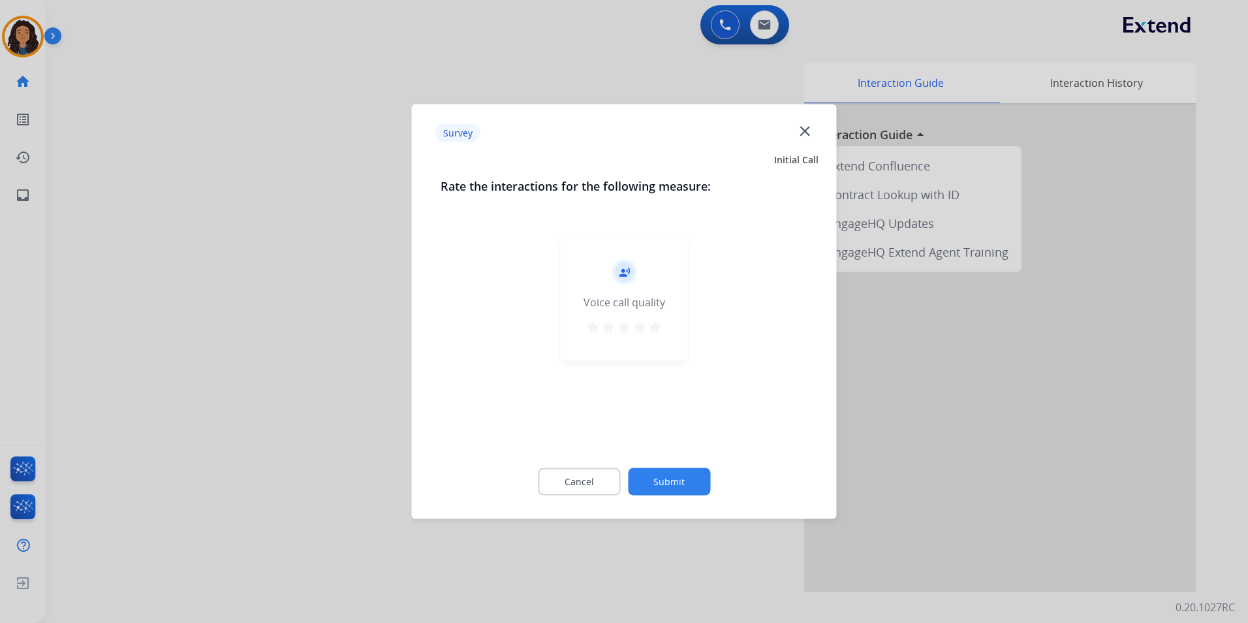
click at [368, 296] on div at bounding box center [624, 311] width 1248 height 623
click at [365, 289] on div "swap_horiz Break voice bridge close_fullscreen Connect 3-Way Call merge_type Se…" at bounding box center [631, 319] width 1171 height 545
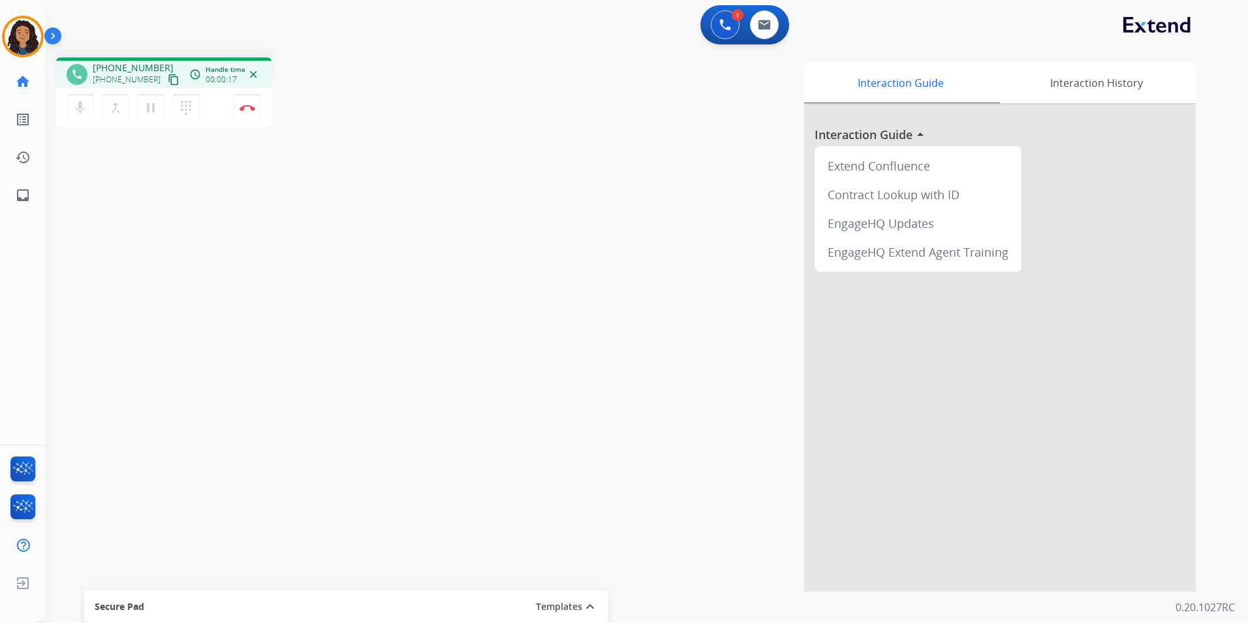
click at [168, 75] on mat-icon "content_copy" at bounding box center [174, 80] width 12 height 12
click at [247, 118] on button "Disconnect" at bounding box center [247, 107] width 27 height 27
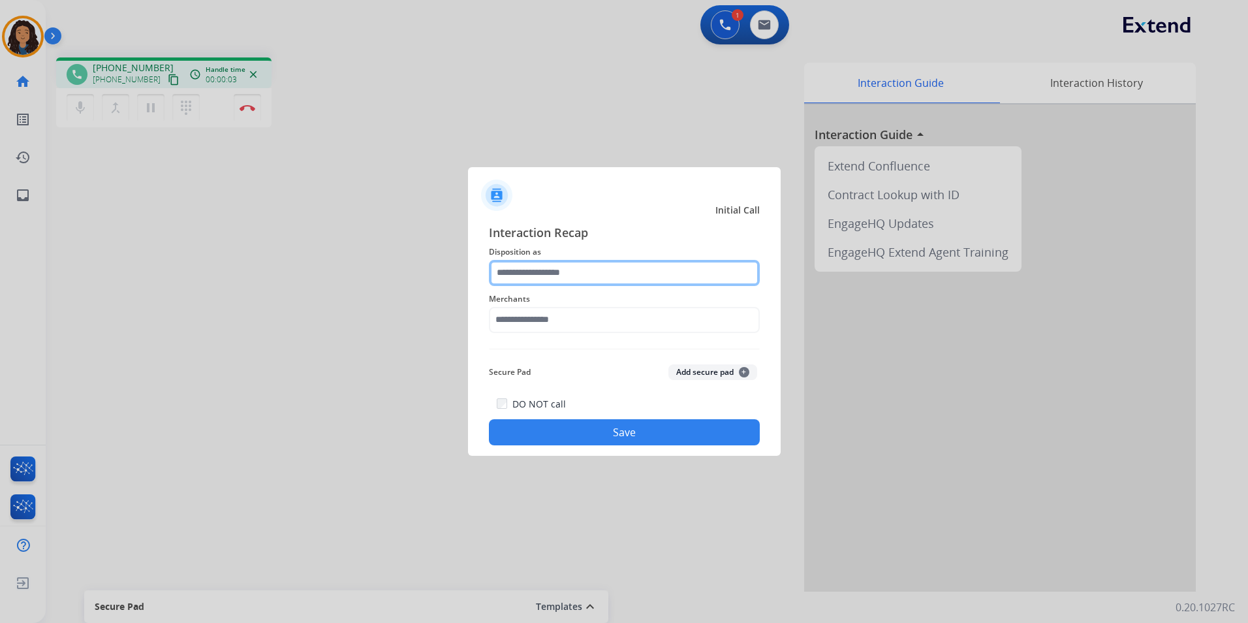
click at [558, 277] on input "text" at bounding box center [624, 273] width 271 height 26
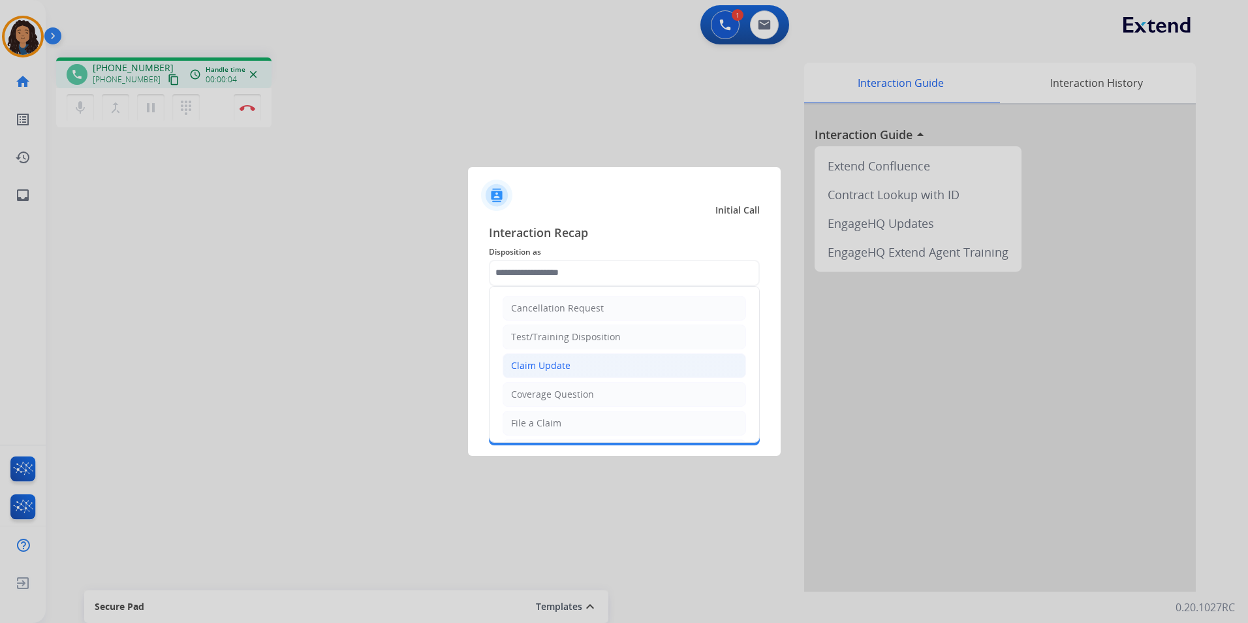
click at [589, 368] on li "Claim Update" at bounding box center [625, 365] width 244 height 25
type input "**********"
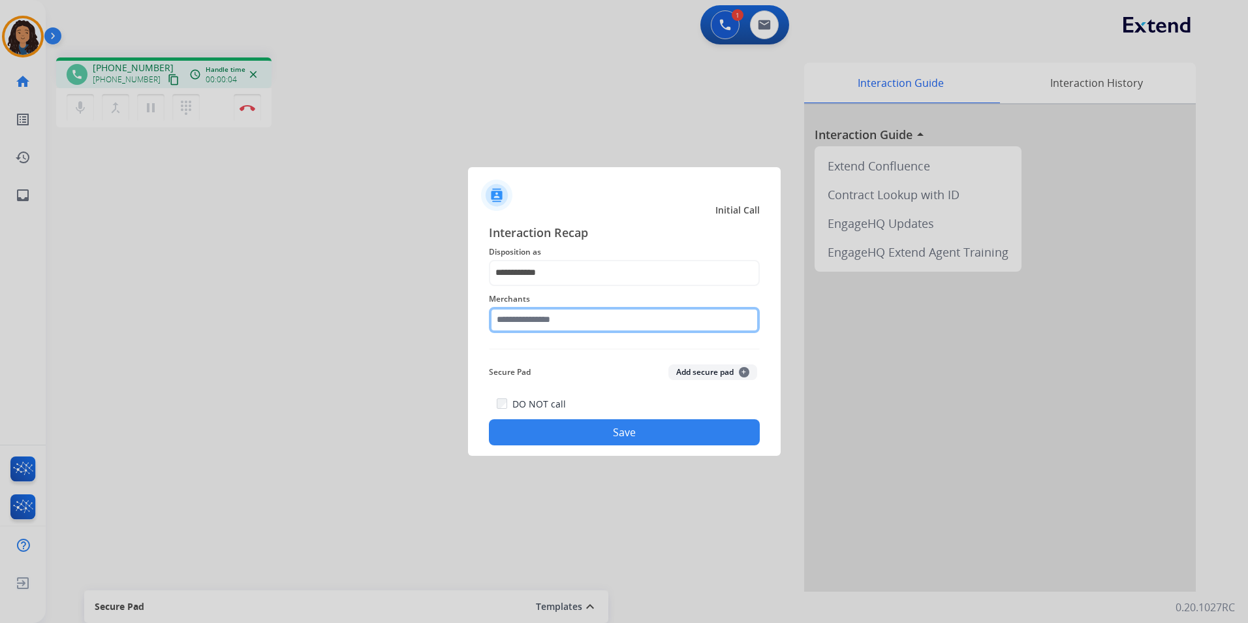
click at [566, 320] on input "text" at bounding box center [624, 320] width 271 height 26
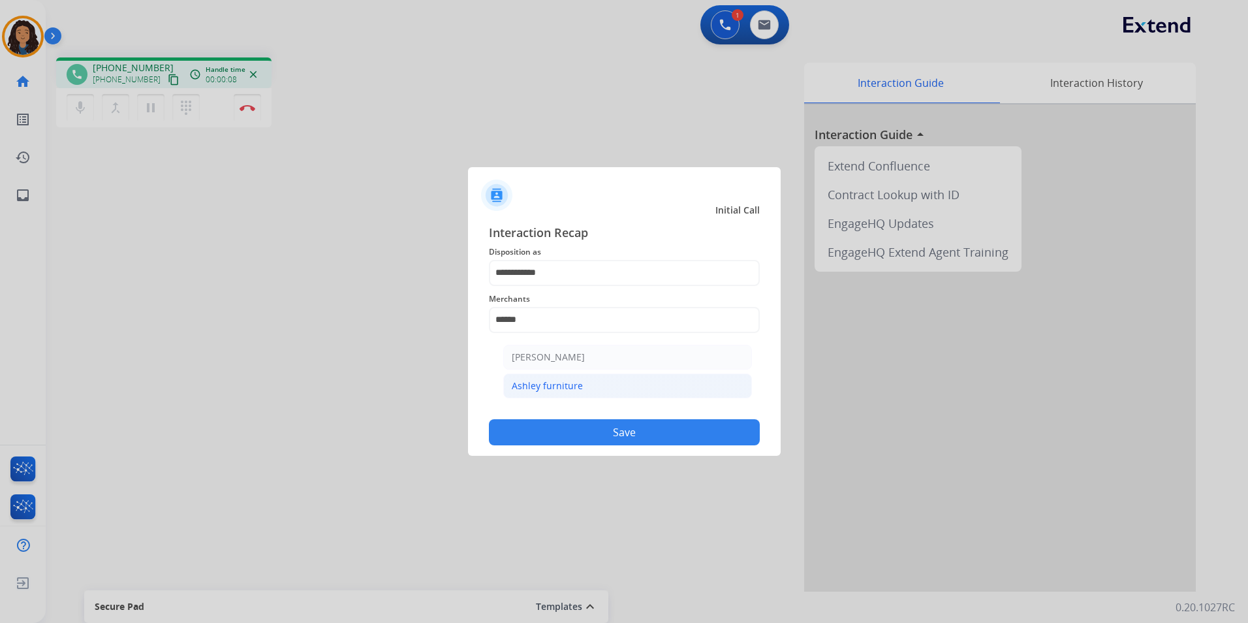
click at [554, 379] on div "Ashley furniture" at bounding box center [547, 385] width 71 height 13
type input "**********"
click at [528, 438] on button "Save" at bounding box center [624, 432] width 271 height 26
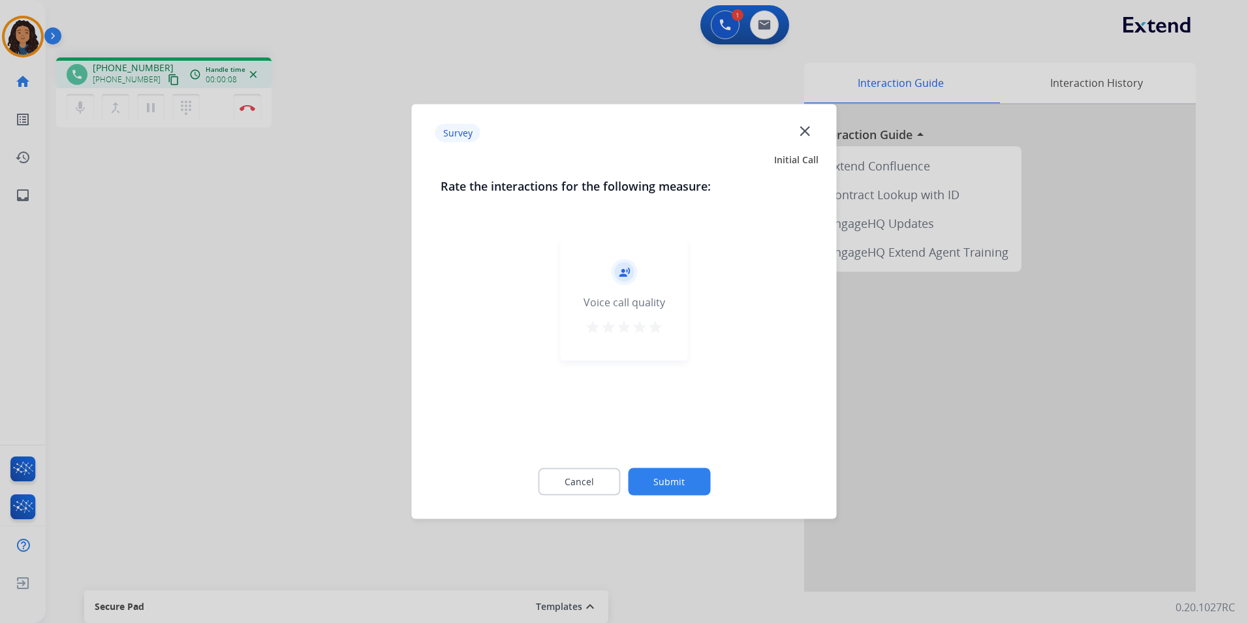
drag, startPoint x: 289, startPoint y: 289, endPoint x: 280, endPoint y: 279, distance: 12.9
click at [280, 279] on div at bounding box center [624, 311] width 1248 height 623
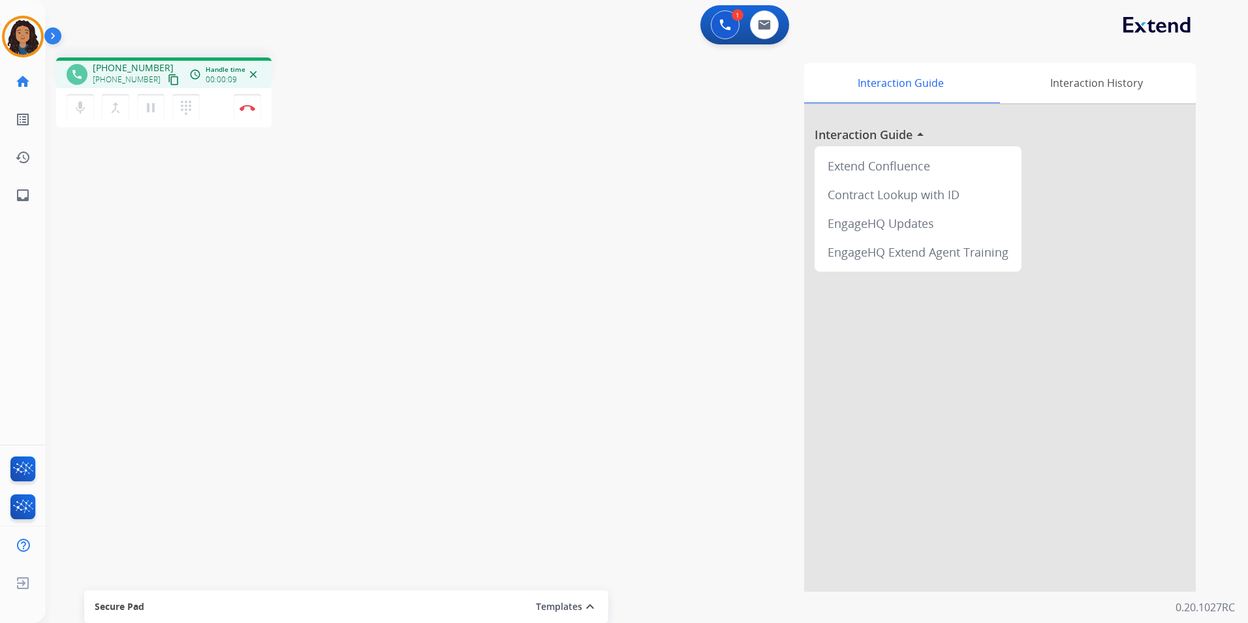
click at [168, 81] on mat-icon "content_copy" at bounding box center [174, 80] width 12 height 12
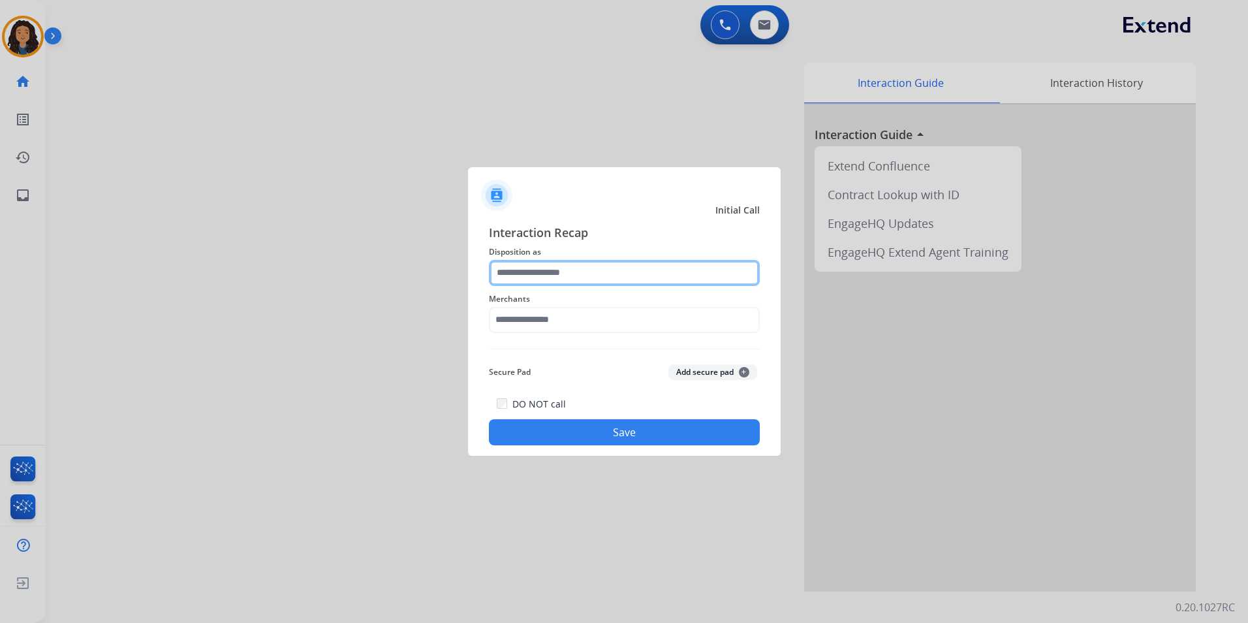
click at [514, 276] on input "text" at bounding box center [624, 273] width 271 height 26
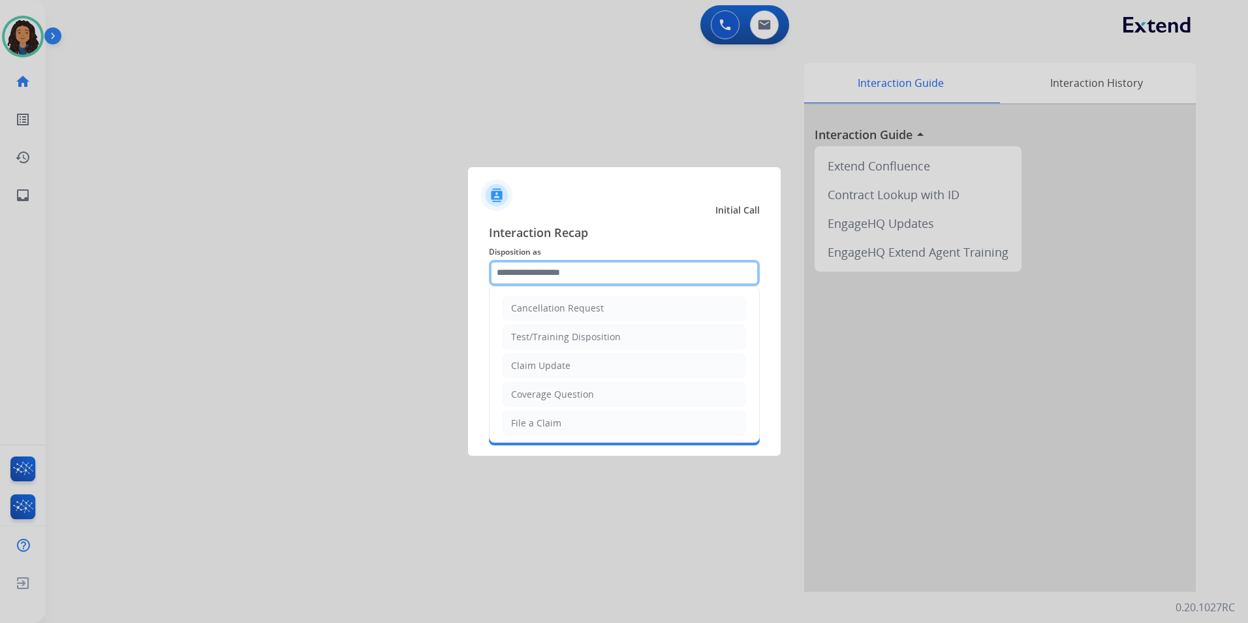
click at [574, 268] on input "text" at bounding box center [624, 273] width 271 height 26
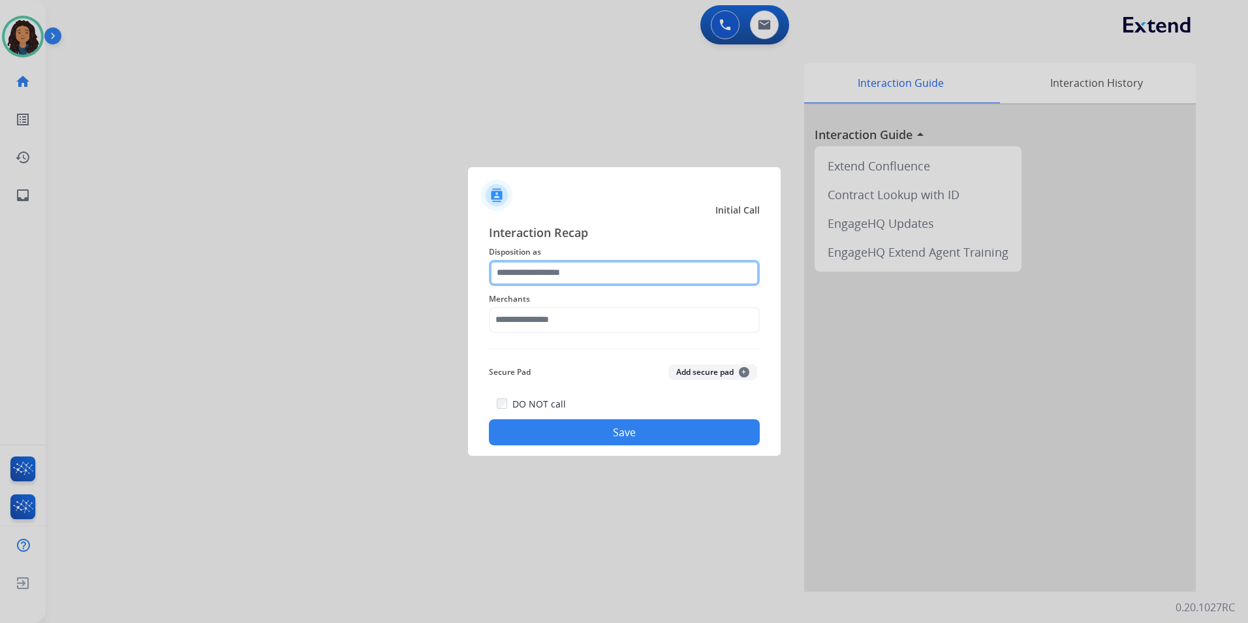
click at [578, 273] on input "text" at bounding box center [624, 273] width 271 height 26
click at [565, 339] on div "Interaction Recap Disposition as Merchants Secure Pad Add secure pad + DO NOT c…" at bounding box center [624, 334] width 271 height 223
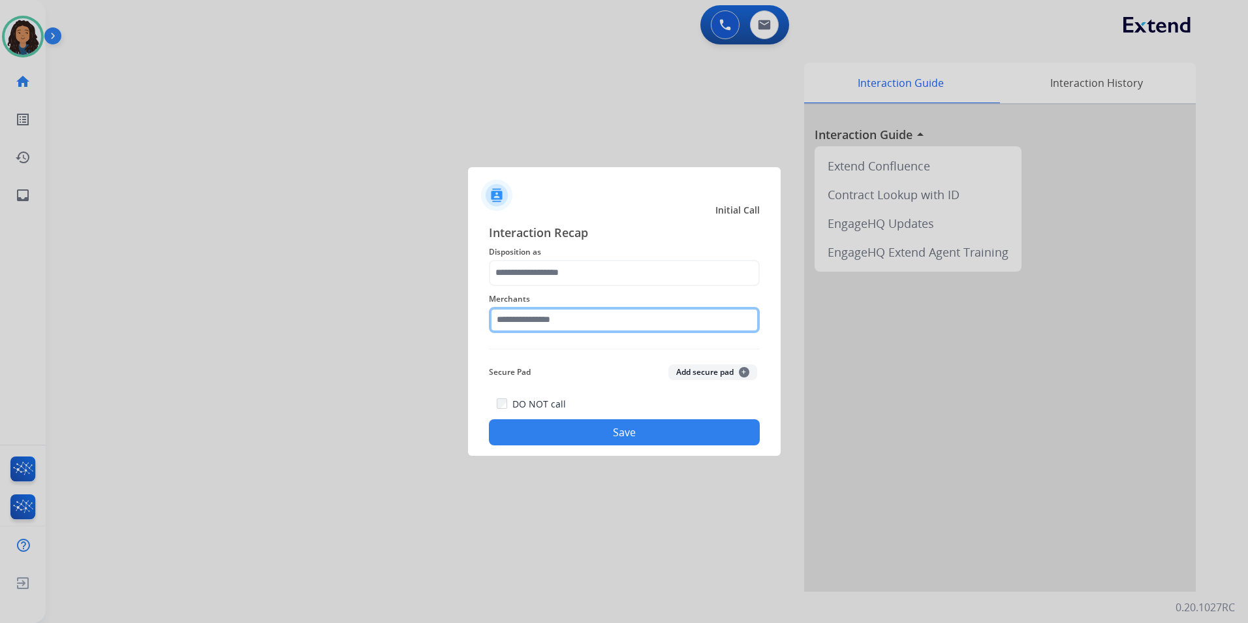
click at [565, 321] on input "text" at bounding box center [624, 320] width 271 height 26
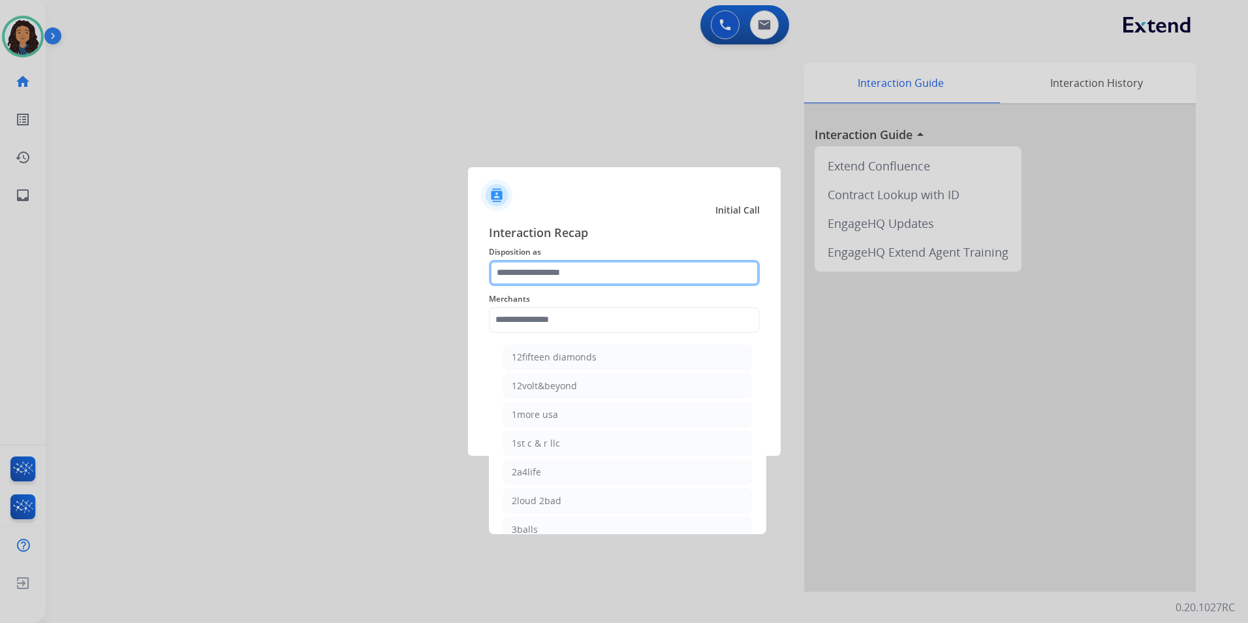
click at [578, 277] on input "text" at bounding box center [624, 273] width 271 height 26
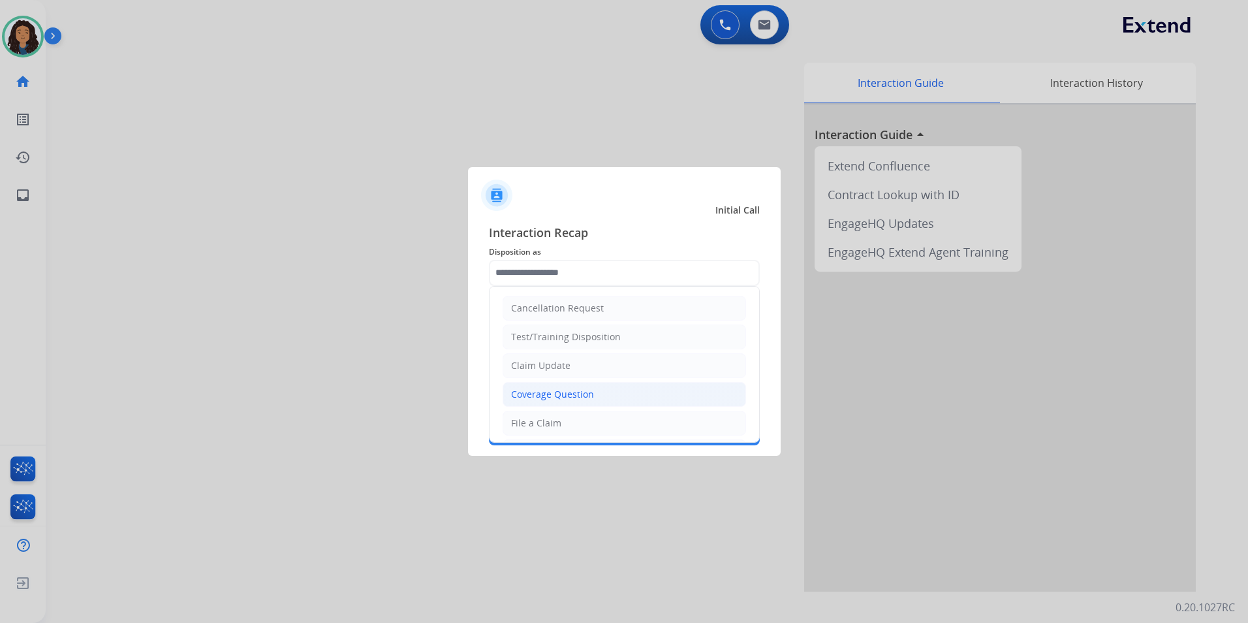
click at [585, 399] on div "Coverage Question" at bounding box center [552, 394] width 83 height 13
type input "**********"
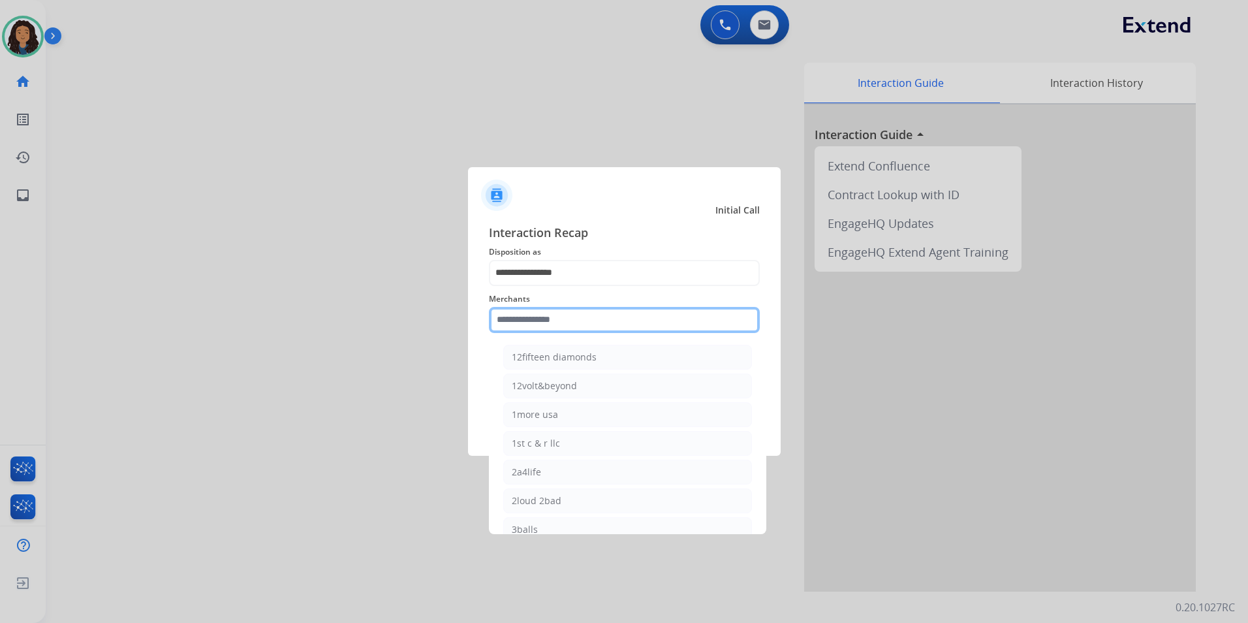
click at [553, 332] on input "text" at bounding box center [624, 320] width 271 height 26
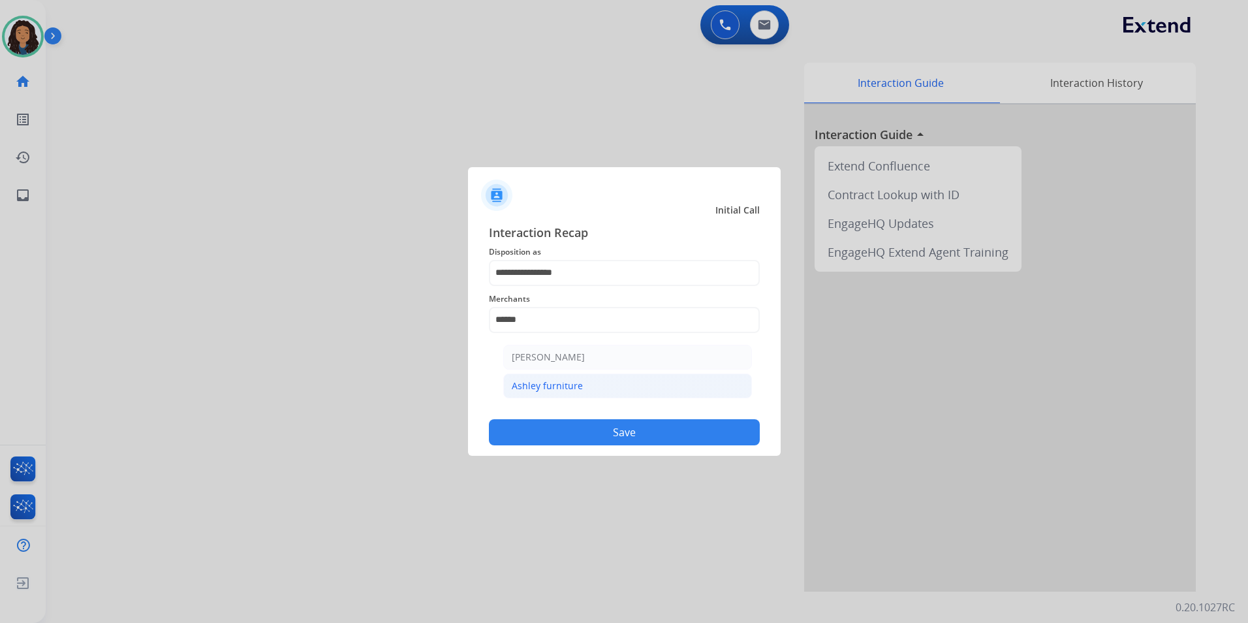
click at [579, 394] on li "Ashley furniture" at bounding box center [627, 385] width 249 height 25
type input "**********"
click at [552, 447] on div "**********" at bounding box center [624, 335] width 313 height 244
click at [546, 429] on button "Save" at bounding box center [624, 432] width 271 height 26
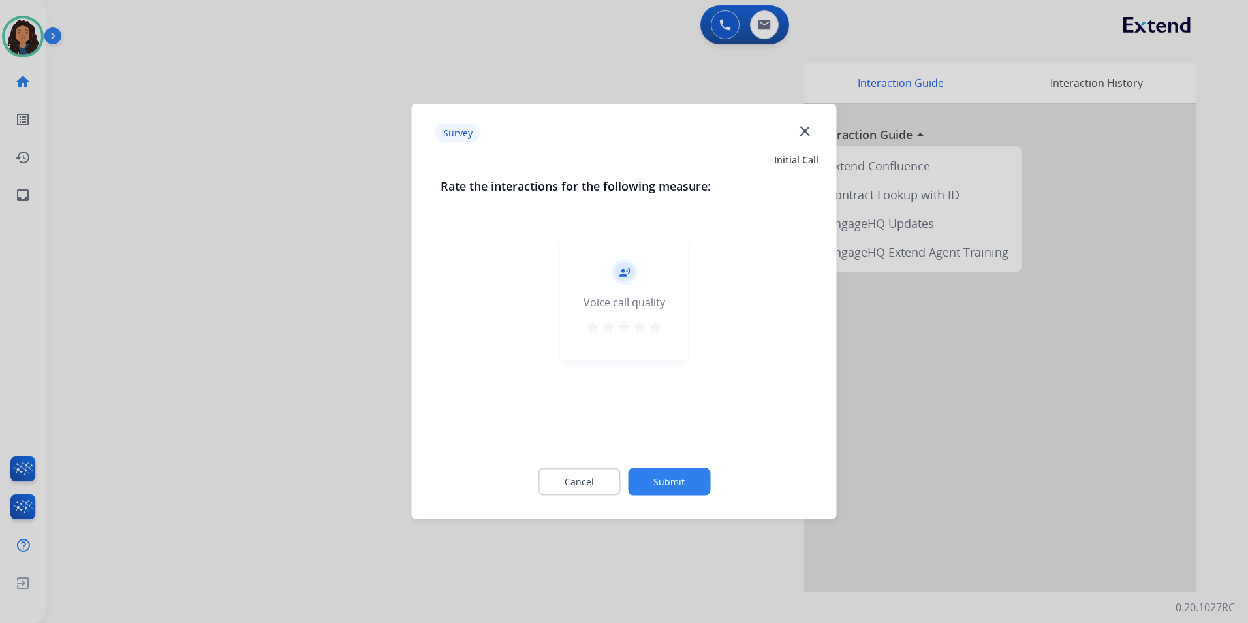
click at [328, 344] on div at bounding box center [624, 311] width 1248 height 623
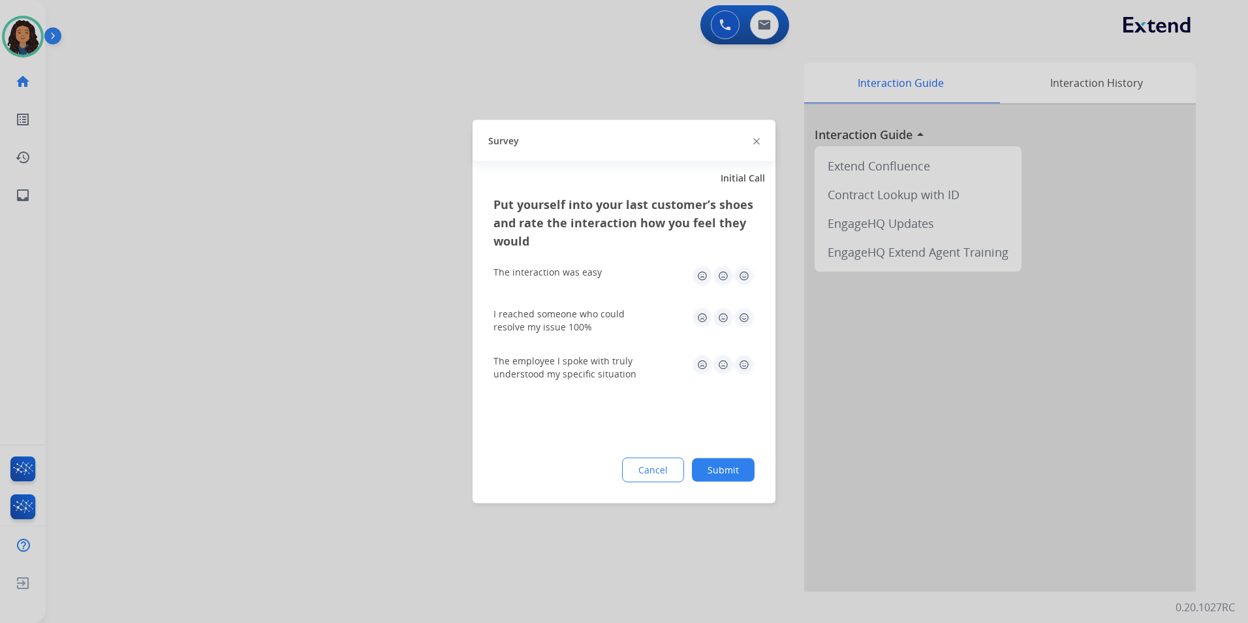
click at [331, 336] on div at bounding box center [624, 311] width 1248 height 623
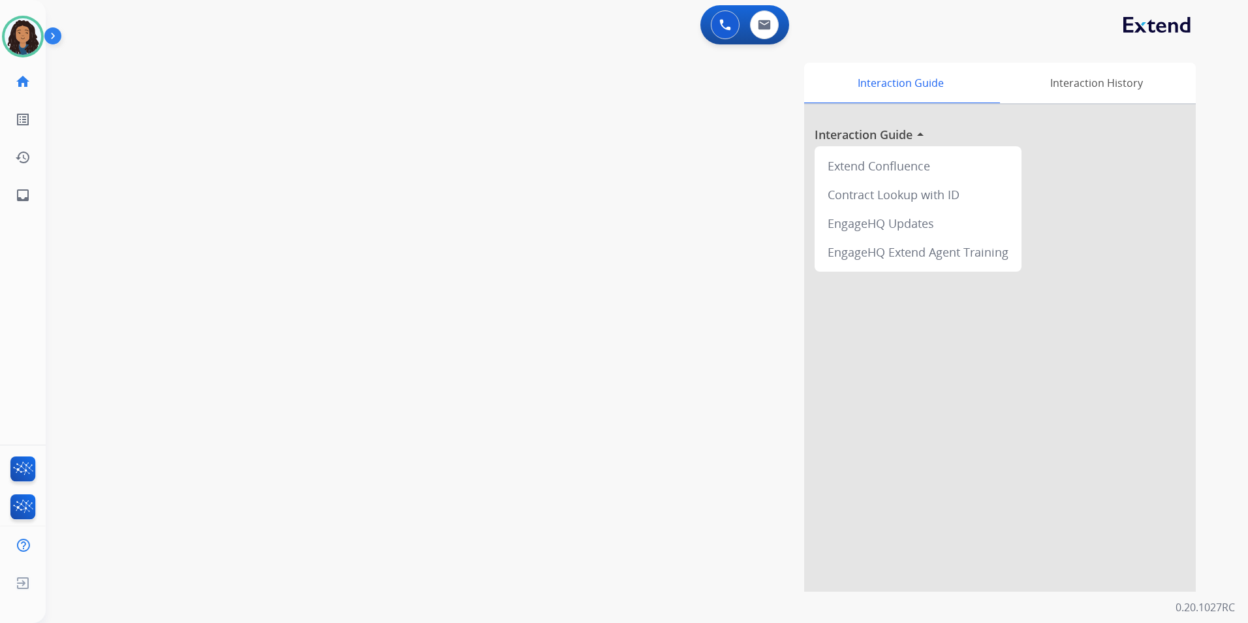
click at [1, 43] on div "Jada Available Edit Avatar Agent: [PERSON_NAME] Profile: Multi Skill ALL" at bounding box center [23, 37] width 46 height 42
click at [19, 38] on img at bounding box center [23, 36] width 37 height 37
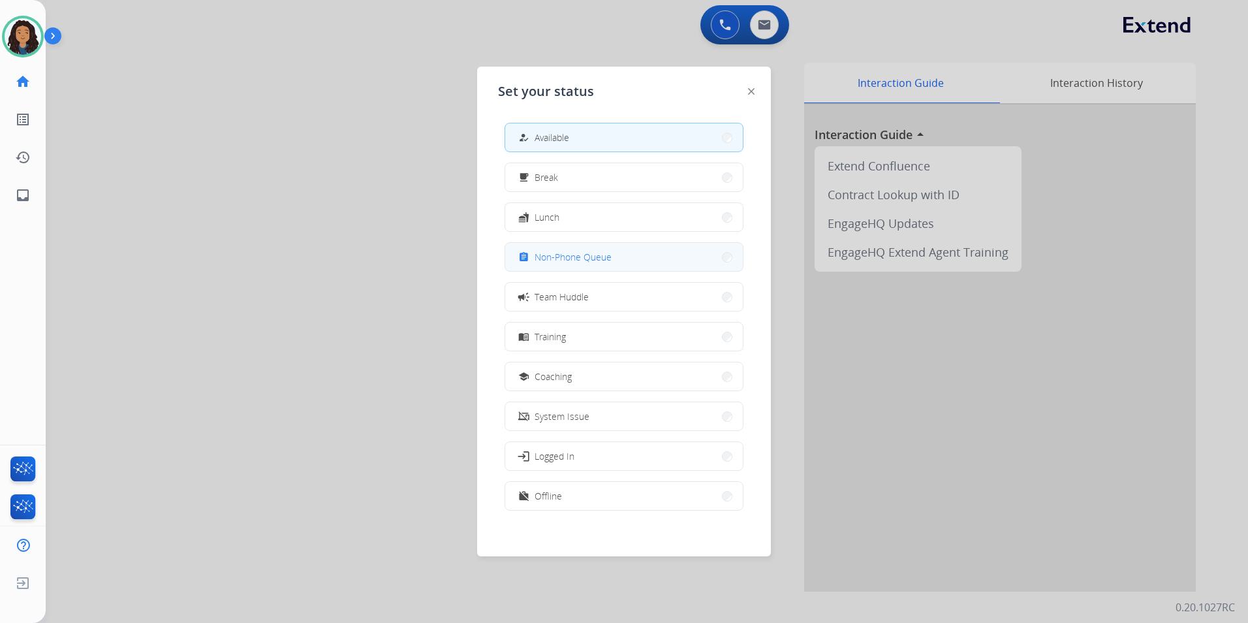
click at [570, 266] on button "assignment Non-Phone Queue" at bounding box center [624, 257] width 238 height 28
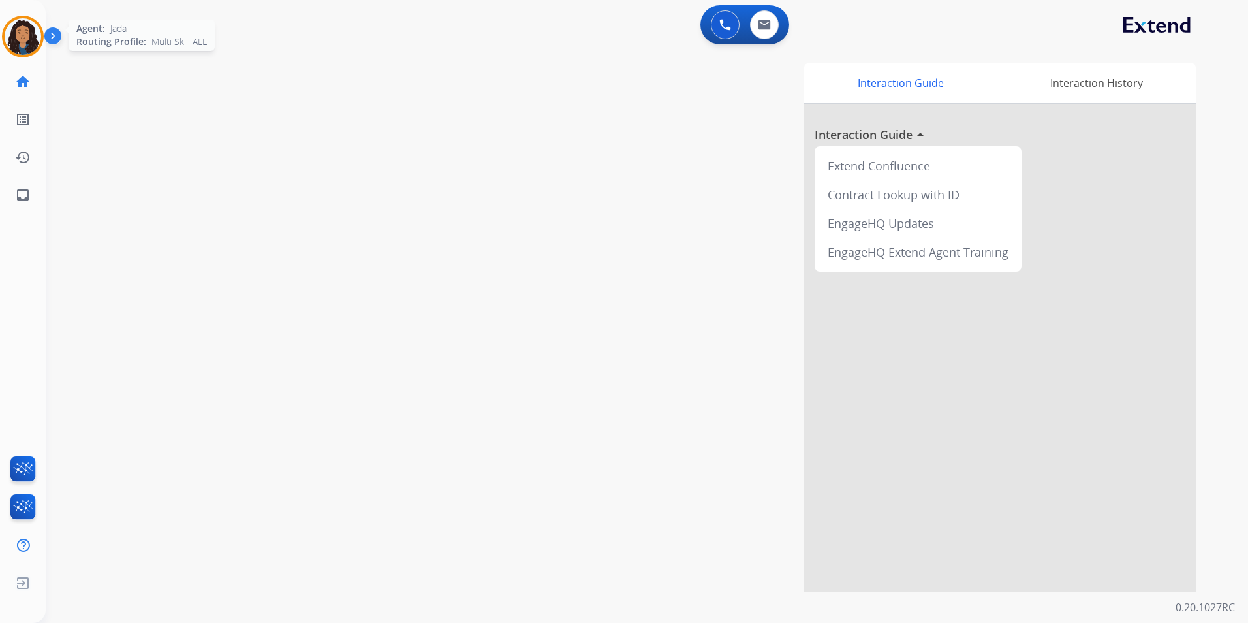
click at [21, 41] on img at bounding box center [23, 36] width 37 height 37
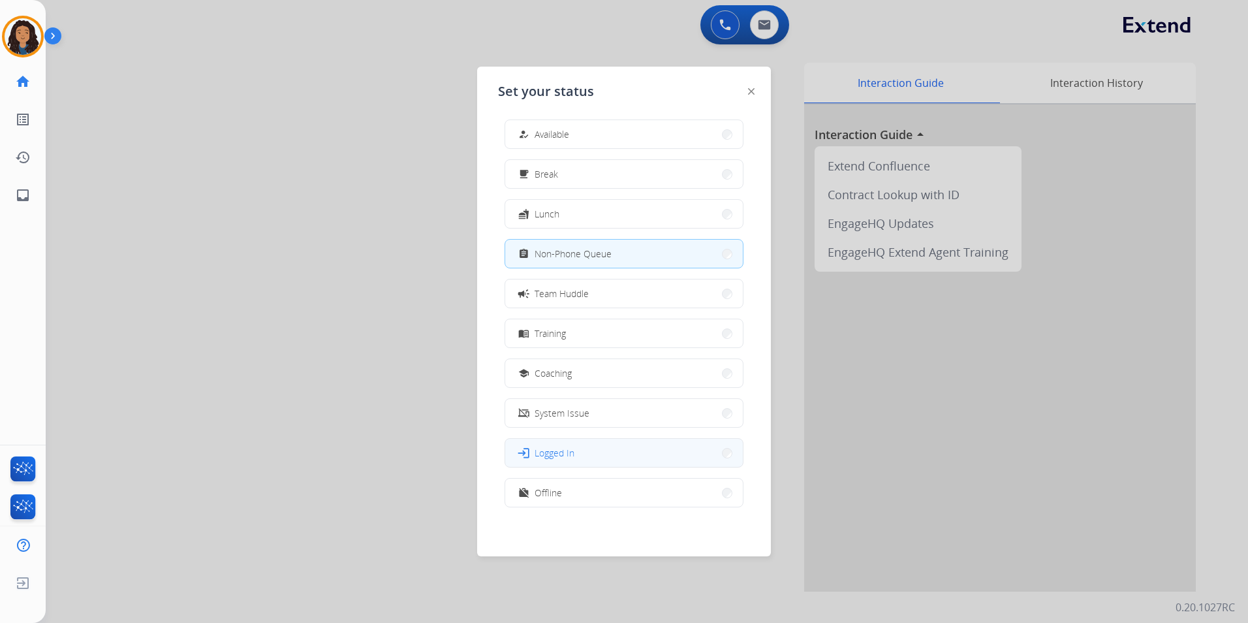
scroll to position [4, 0]
click at [595, 493] on button "work_off Offline" at bounding box center [624, 492] width 238 height 28
